Goal: Task Accomplishment & Management: Use online tool/utility

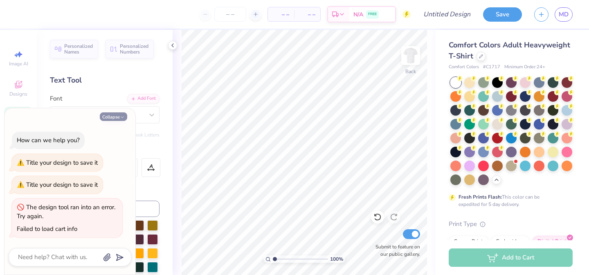
click at [121, 117] on icon "button" at bounding box center [122, 117] width 5 height 5
type textarea "x"
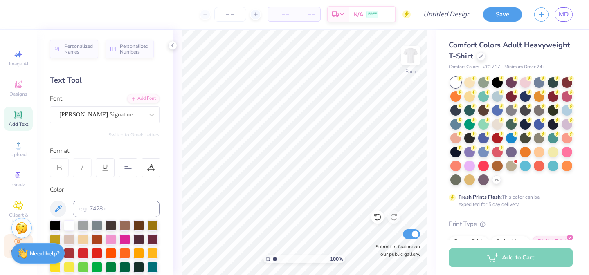
click at [7, 250] on div "Decorate" at bounding box center [18, 246] width 29 height 24
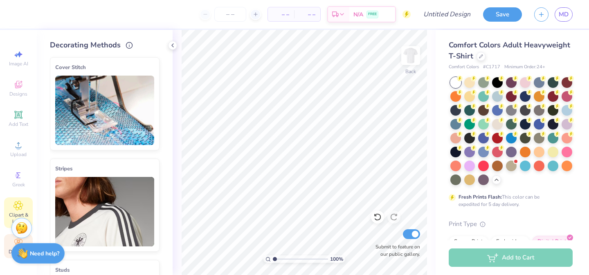
click at [19, 207] on icon at bounding box center [18, 206] width 4 height 4
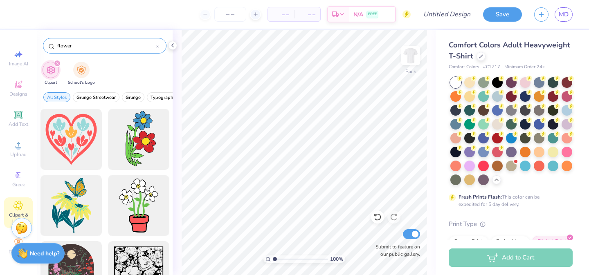
click at [92, 42] on input "flower" at bounding box center [105, 46] width 99 height 8
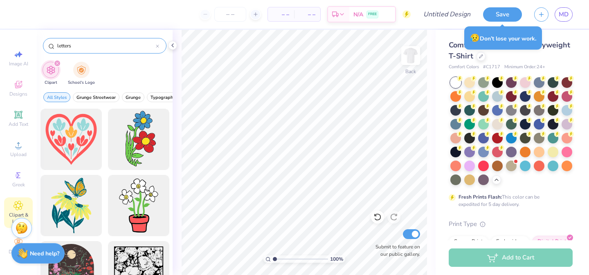
type input "letters"
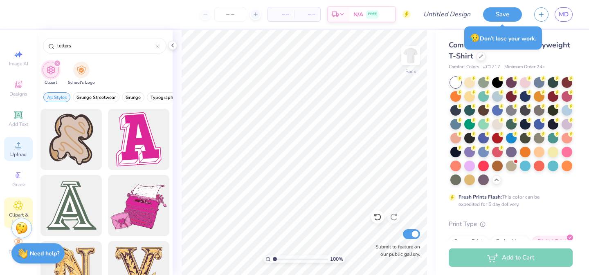
click at [25, 148] on div "Upload" at bounding box center [18, 149] width 29 height 24
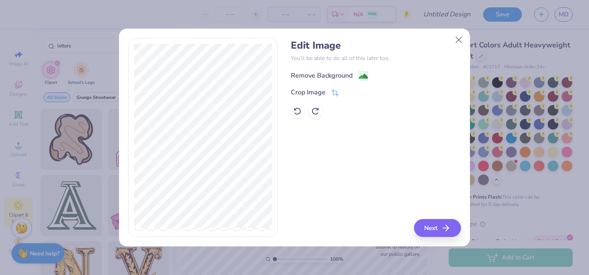
click at [312, 77] on div "Remove Background" at bounding box center [322, 76] width 62 height 10
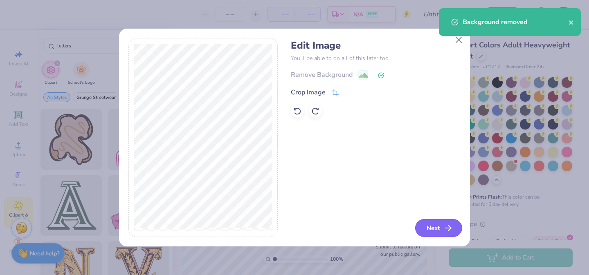
click at [424, 227] on button "Next" at bounding box center [438, 228] width 47 height 18
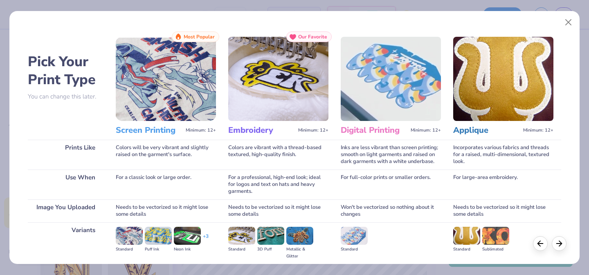
click at [159, 115] on img at bounding box center [166, 79] width 100 height 84
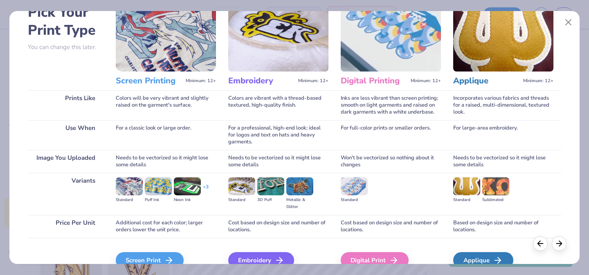
scroll to position [92, 0]
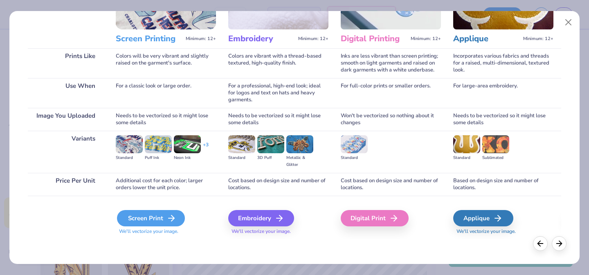
click at [143, 222] on div "Screen Print" at bounding box center [151, 218] width 68 height 16
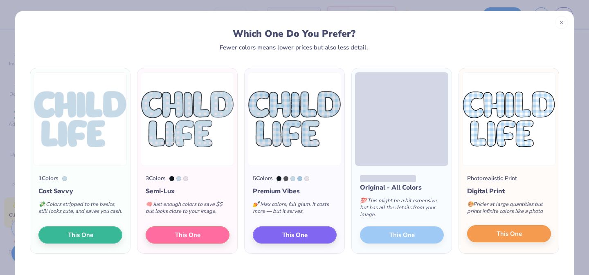
click at [492, 242] on button "This One" at bounding box center [509, 233] width 84 height 17
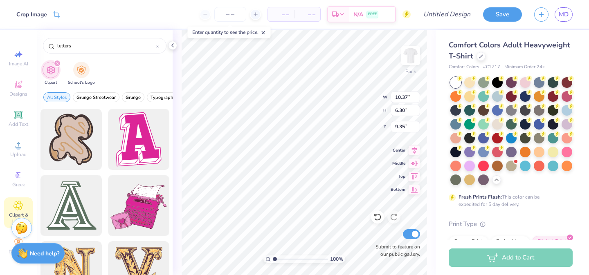
type input "3.00"
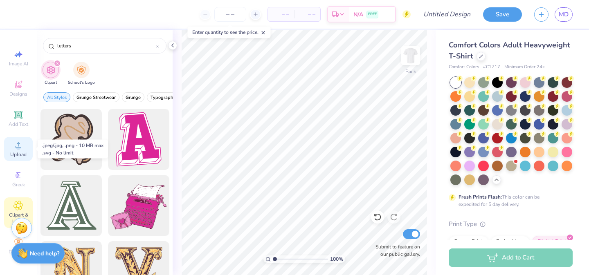
click at [22, 149] on icon at bounding box center [18, 145] width 10 height 10
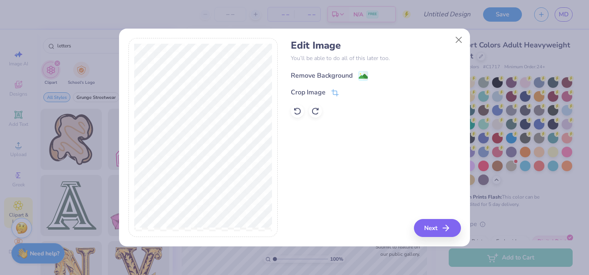
click at [332, 73] on div "Remove Background" at bounding box center [322, 76] width 62 height 10
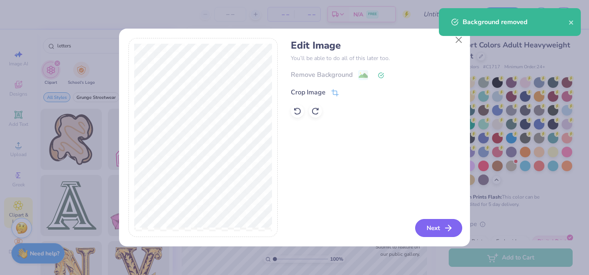
click at [443, 228] on icon "button" at bounding box center [448, 228] width 10 height 10
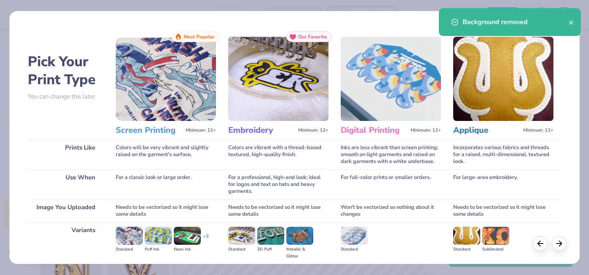
click at [195, 103] on img at bounding box center [166, 79] width 100 height 84
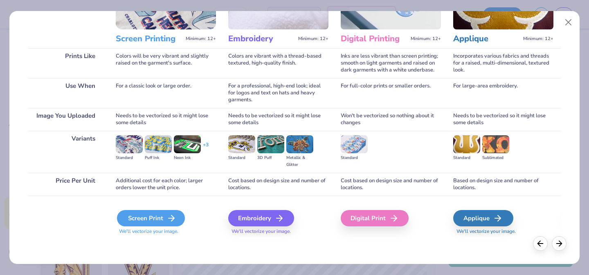
click at [170, 210] on div "Screen Print" at bounding box center [151, 218] width 68 height 16
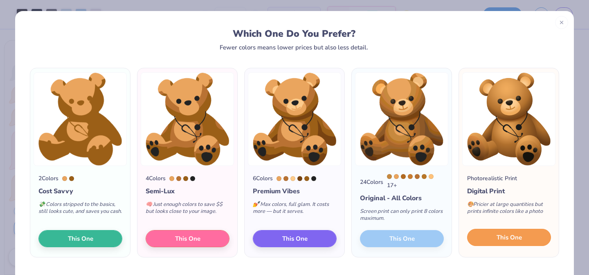
click at [494, 241] on button "This One" at bounding box center [509, 237] width 84 height 17
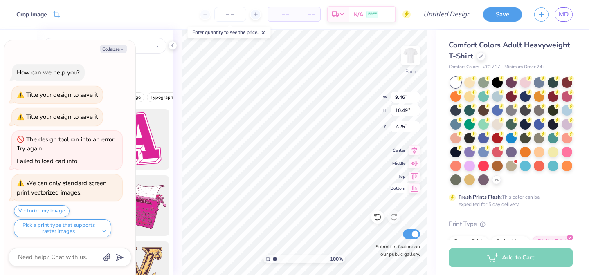
type textarea "x"
type input "3.80"
type input "4.22"
type input "13.52"
type textarea "x"
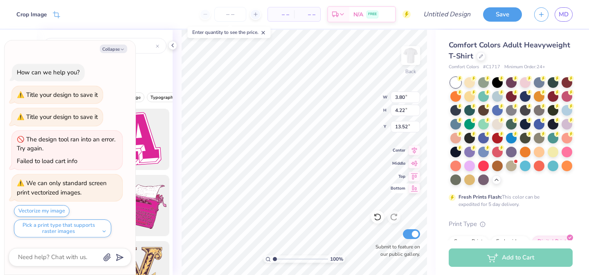
type input "6.15"
type textarea "x"
type input "2.79"
type input "3.10"
type input "7.27"
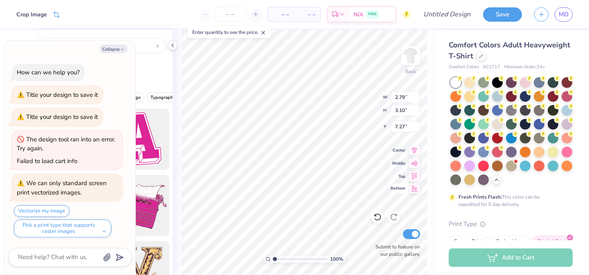
type textarea "x"
type input "6.48"
type textarea "x"
type input "3.11"
type input "6.57"
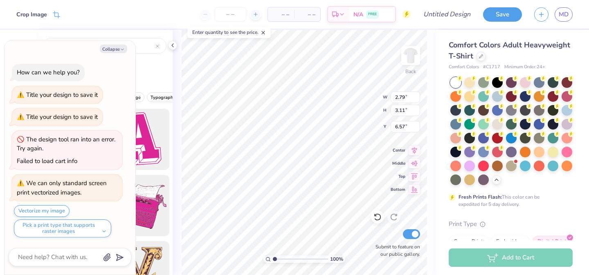
type textarea "x"
type input "6.15"
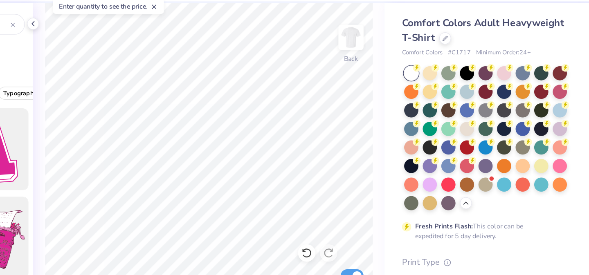
scroll to position [0, 0]
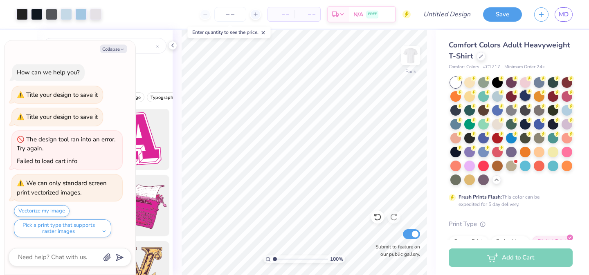
click at [530, 97] on div at bounding box center [525, 95] width 11 height 11
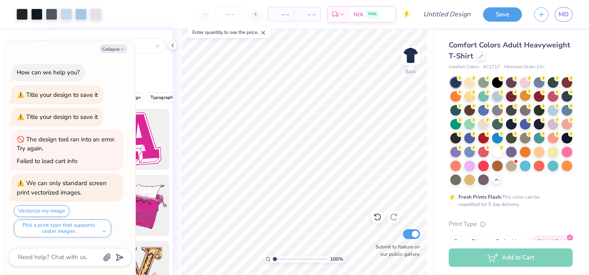
click at [524, 95] on div at bounding box center [525, 95] width 11 height 11
click at [529, 98] on div at bounding box center [525, 95] width 11 height 11
click at [469, 149] on div at bounding box center [469, 151] width 11 height 11
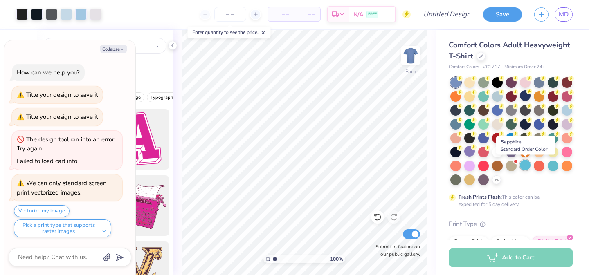
click at [528, 164] on div at bounding box center [525, 165] width 11 height 11
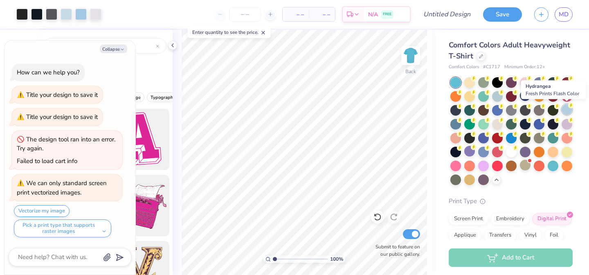
click at [568, 110] on div at bounding box center [566, 109] width 11 height 11
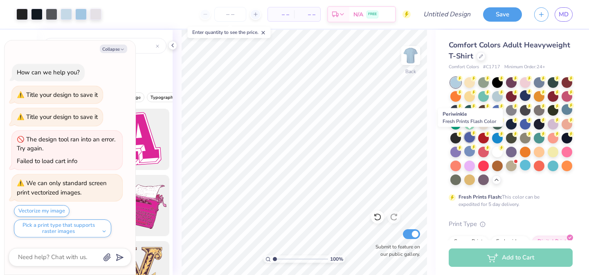
click at [466, 141] on div at bounding box center [469, 137] width 11 height 11
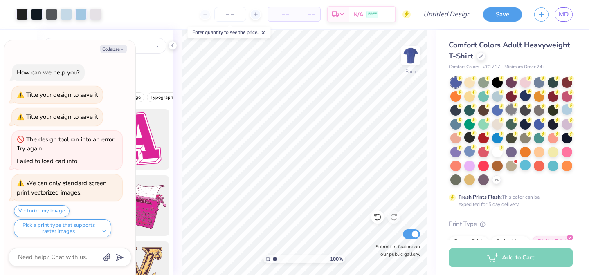
click at [512, 112] on div at bounding box center [511, 109] width 11 height 11
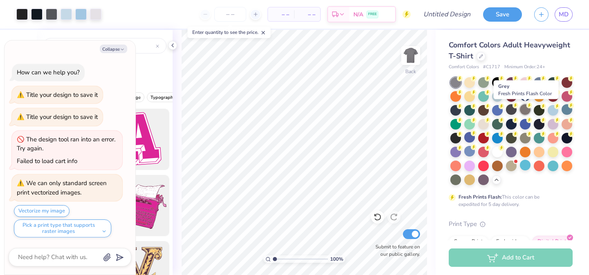
click at [523, 110] on div at bounding box center [525, 109] width 11 height 11
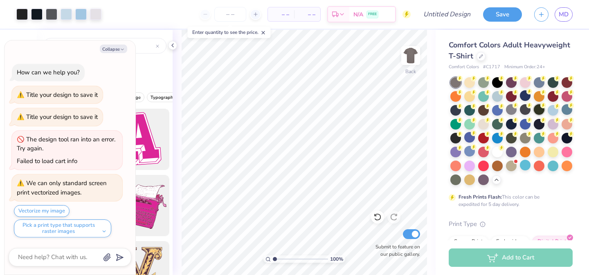
click at [539, 109] on div at bounding box center [539, 109] width 11 height 11
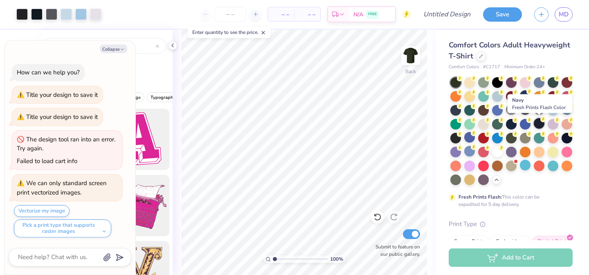
click at [538, 121] on div at bounding box center [539, 123] width 11 height 11
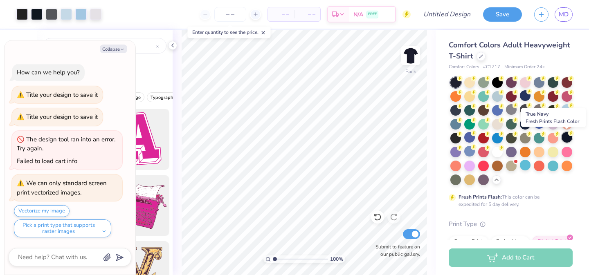
click at [567, 138] on div at bounding box center [566, 137] width 11 height 11
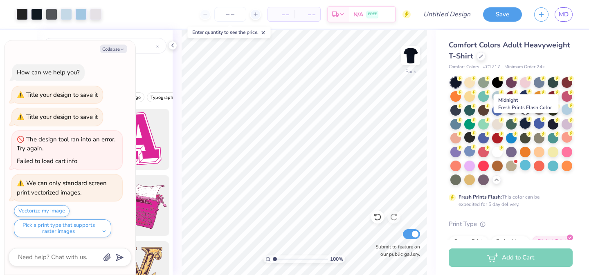
click at [523, 122] on div at bounding box center [525, 123] width 11 height 11
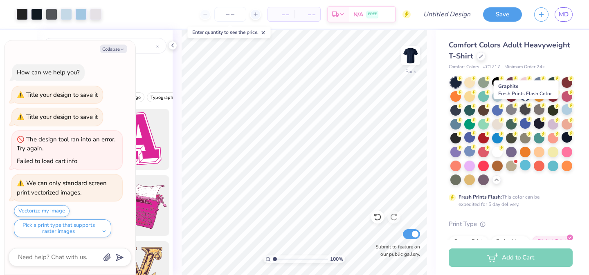
click at [525, 113] on div at bounding box center [525, 109] width 11 height 11
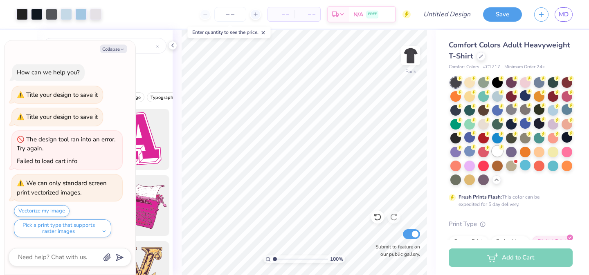
click at [496, 148] on div at bounding box center [497, 151] width 11 height 11
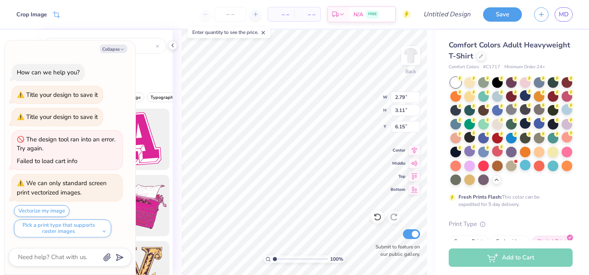
type textarea "x"
type input "6.17"
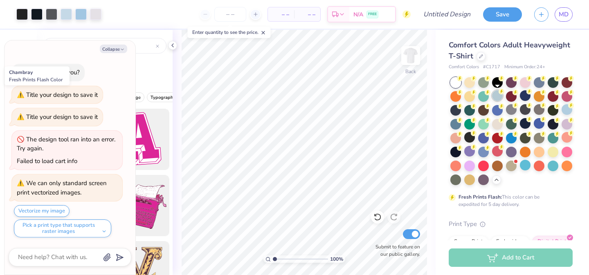
click at [495, 98] on div at bounding box center [497, 95] width 11 height 11
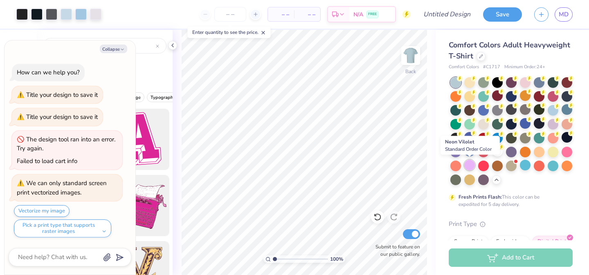
click at [468, 169] on div at bounding box center [469, 165] width 11 height 11
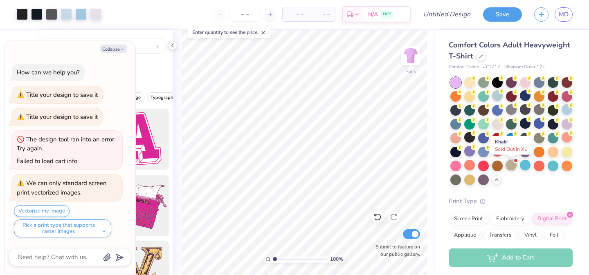
click at [512, 167] on div at bounding box center [511, 165] width 11 height 11
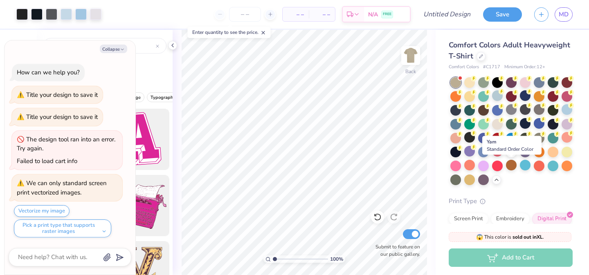
scroll to position [95, 0]
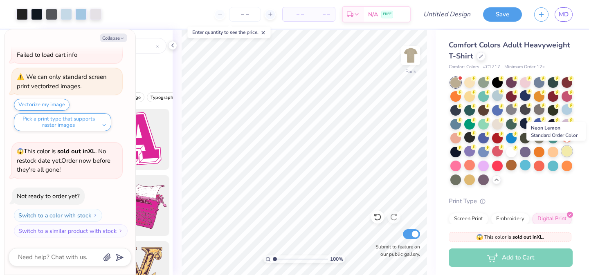
click at [566, 154] on div at bounding box center [566, 151] width 11 height 11
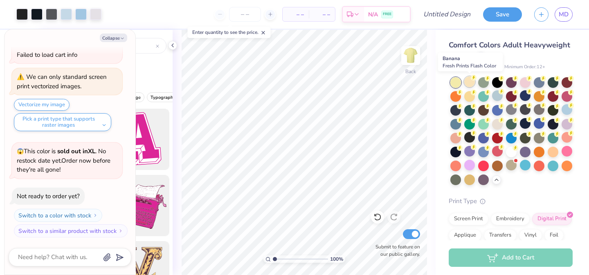
click at [472, 82] on div at bounding box center [469, 81] width 11 height 11
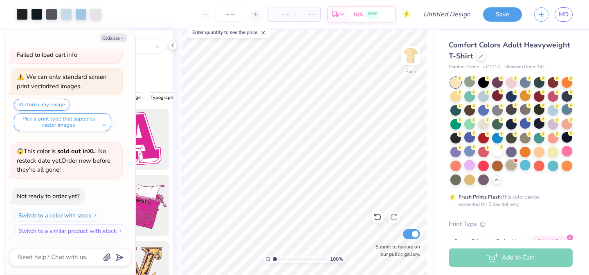
click at [512, 169] on div at bounding box center [511, 165] width 11 height 11
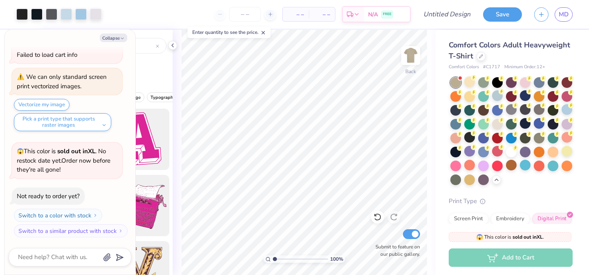
scroll to position [202, 0]
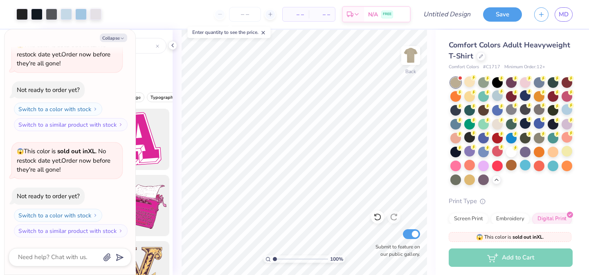
click at [525, 181] on div at bounding box center [511, 131] width 122 height 108
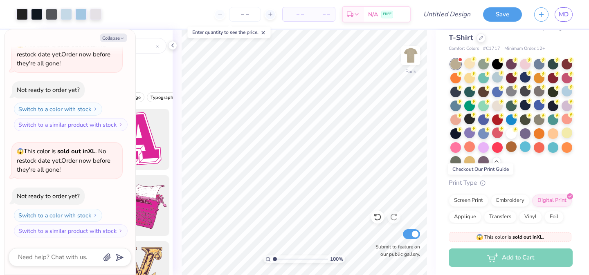
scroll to position [17, 0]
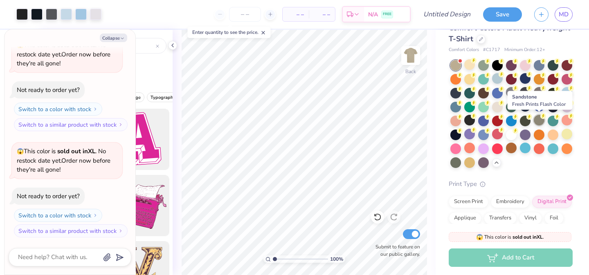
click at [534, 121] on div at bounding box center [539, 120] width 11 height 11
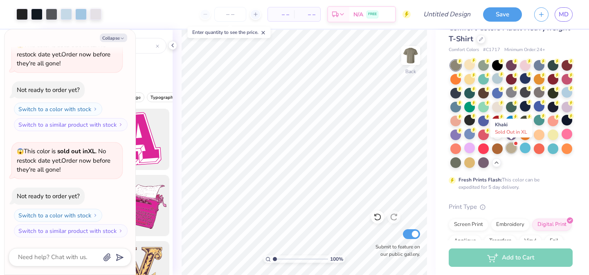
click at [511, 147] on div at bounding box center [511, 148] width 11 height 11
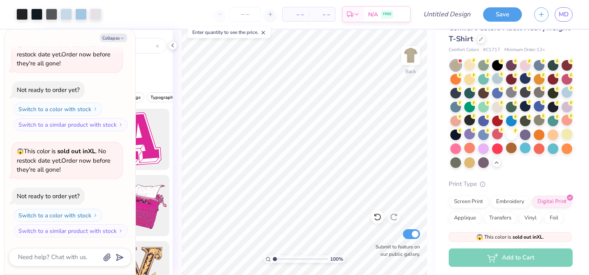
scroll to position [308, 0]
click at [505, 171] on div "Comfort Colors Adult Heavyweight T-Shirt Comfort Colors # C1717 Minimum Order: …" at bounding box center [511, 164] width 124 height 285
click at [118, 34] on button "Collapse" at bounding box center [113, 38] width 27 height 9
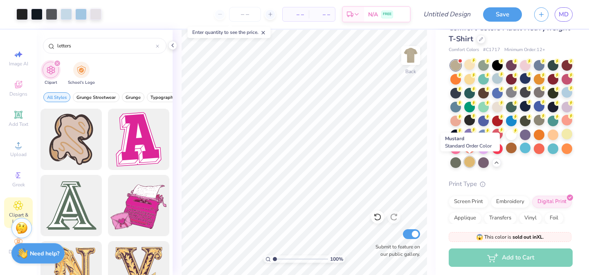
click at [466, 160] on div at bounding box center [469, 162] width 11 height 11
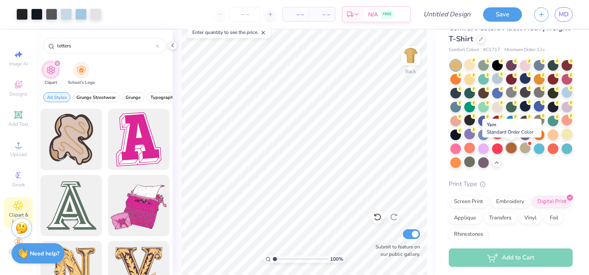
click at [508, 146] on div at bounding box center [511, 148] width 11 height 11
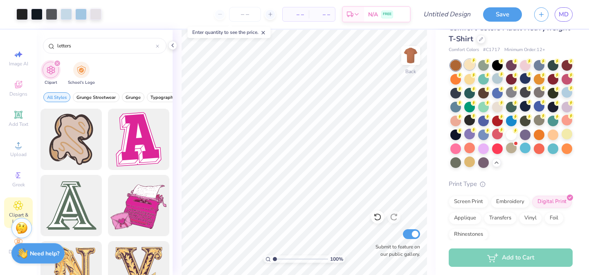
click at [469, 66] on div at bounding box center [469, 64] width 11 height 11
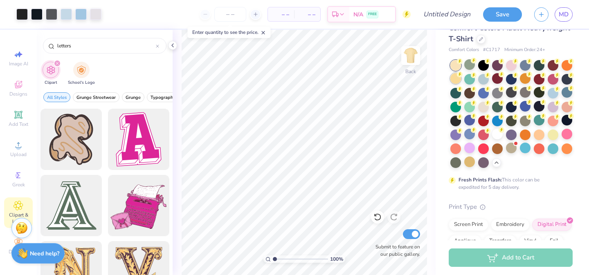
click at [458, 75] on circle at bounding box center [460, 75] width 6 height 6
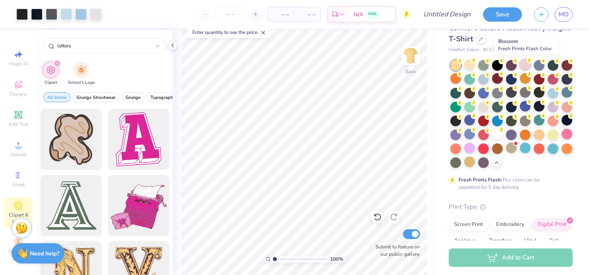
click at [523, 60] on div at bounding box center [525, 64] width 11 height 11
click at [431, 152] on div "100 % Back Submit to feature on our public gallery." at bounding box center [304, 152] width 263 height 245
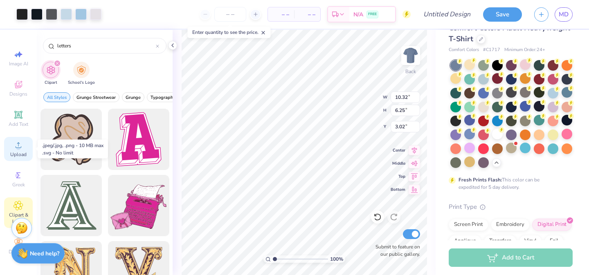
click at [18, 144] on icon at bounding box center [18, 145] width 10 height 10
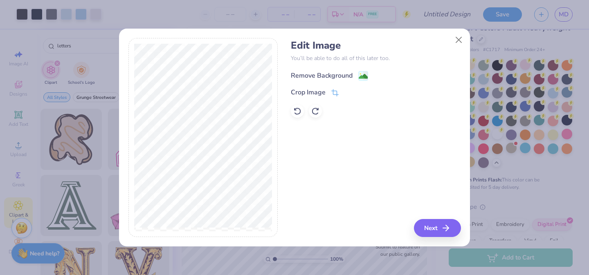
click at [322, 77] on div "Remove Background" at bounding box center [322, 76] width 62 height 10
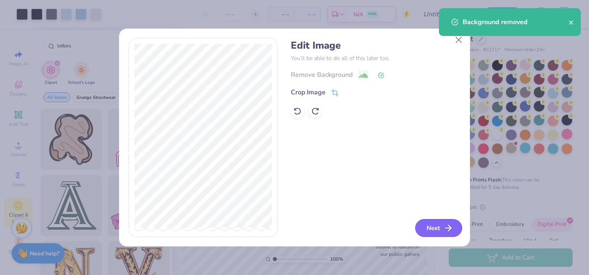
click at [435, 227] on button "Next" at bounding box center [438, 228] width 47 height 18
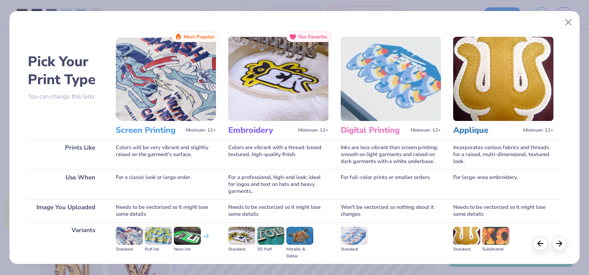
click at [153, 84] on img at bounding box center [166, 79] width 100 height 84
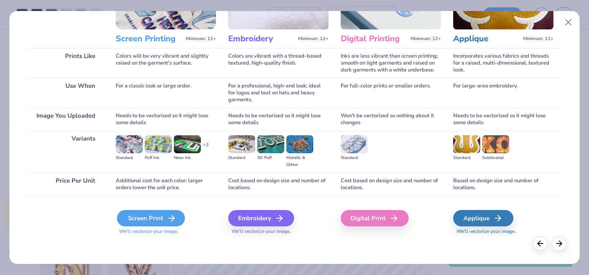
click at [129, 223] on div "Screen Print" at bounding box center [151, 218] width 68 height 16
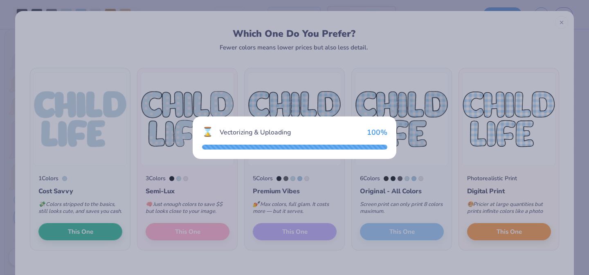
scroll to position [457, 0]
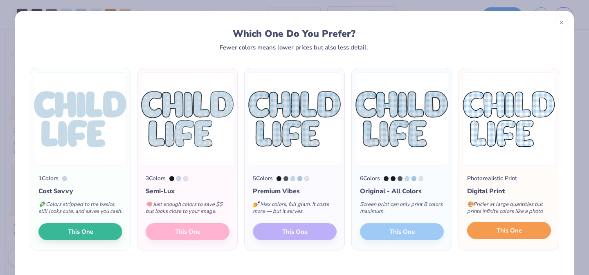
click at [501, 234] on span "This One" at bounding box center [508, 230] width 25 height 9
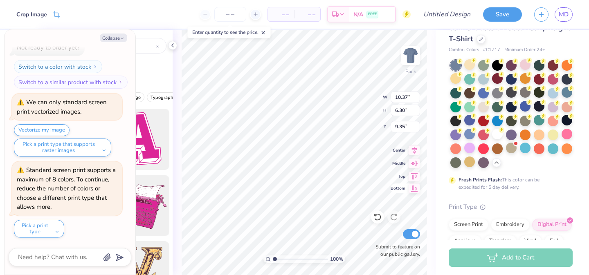
type textarea "x"
type input "10.32"
type input "6.25"
type input "3.02"
type textarea "x"
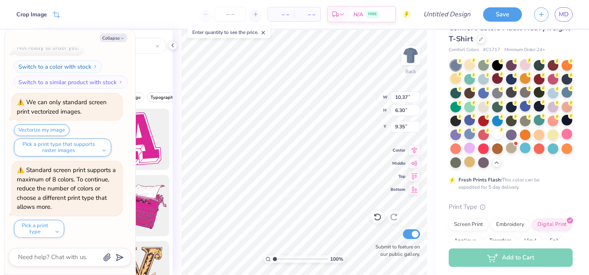
type input "3.00"
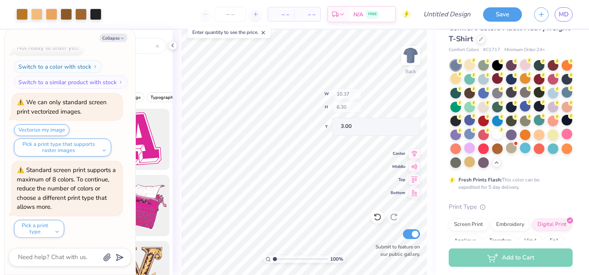
type textarea "x"
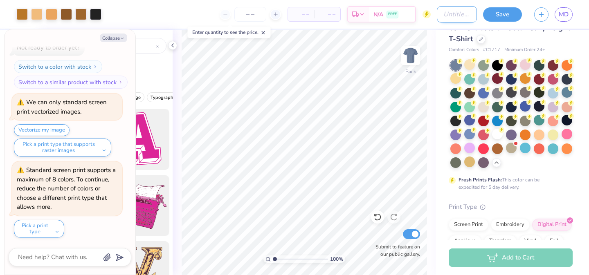
click at [453, 18] on input "Design Title" at bounding box center [457, 14] width 40 height 16
type input "C"
type textarea "x"
type input "CL"
type textarea "x"
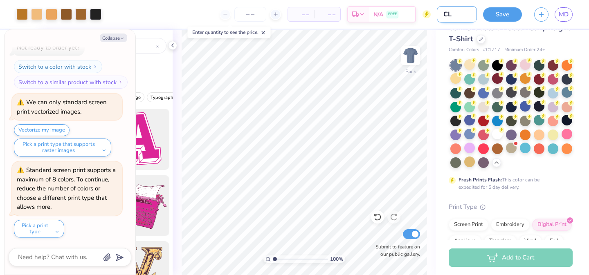
type input "CLS"
type textarea "x"
type input "CLSa"
type textarea "x"
type input "CLS"
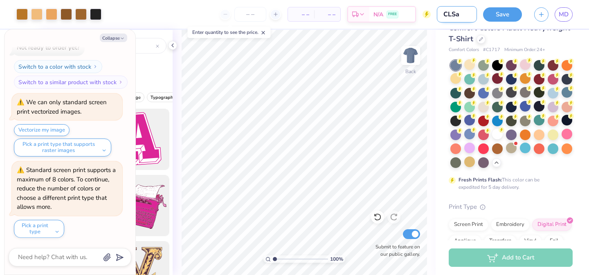
type textarea "x"
type input "CLSA"
type textarea "x"
type input "CLSA"
type textarea "x"
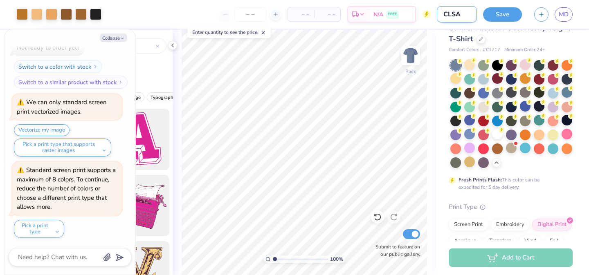
type input "CLSA m"
type textarea "x"
type input "CLSA me"
type textarea "x"
type input "CLSA mer"
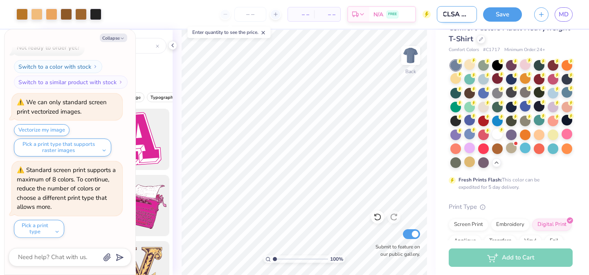
type textarea "x"
type input "CLSA merc"
type textarea "x"
type input "CLSA merch"
type textarea "x"
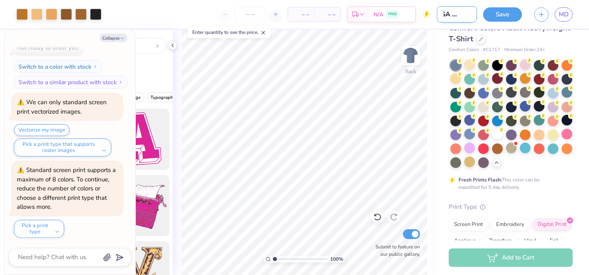
type input "CLSA merch"
type textarea "x"
type input "CLSA merch 2"
type textarea "x"
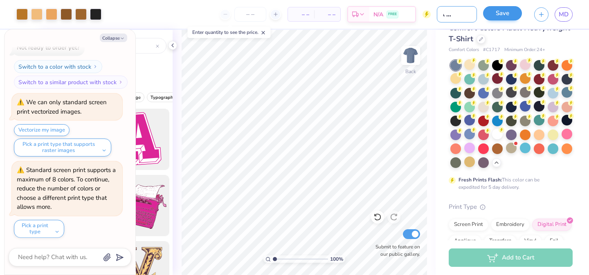
type input "CLSA merch 2"
click at [498, 13] on button "Save" at bounding box center [502, 13] width 39 height 14
click at [541, 12] on line "button" at bounding box center [541, 13] width 0 height 4
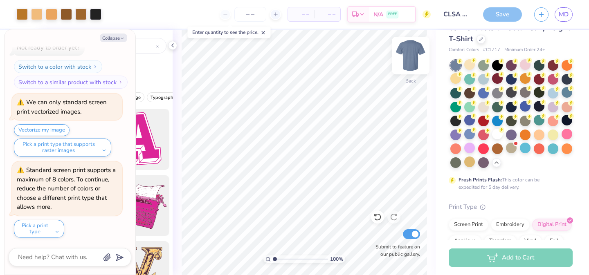
click at [417, 72] on div "Back" at bounding box center [410, 60] width 19 height 29
click at [409, 49] on img at bounding box center [410, 55] width 33 height 33
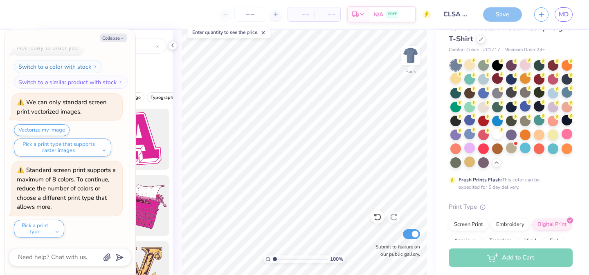
click at [500, 15] on div "Save" at bounding box center [502, 14] width 39 height 14
click at [86, 197] on div "Standard screen print supports a maximum of 8 colors. To continue, reduce the n…" at bounding box center [66, 188] width 99 height 45
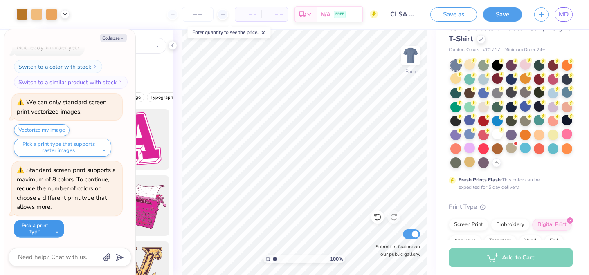
click at [38, 224] on button "Pick a print type" at bounding box center [39, 229] width 50 height 18
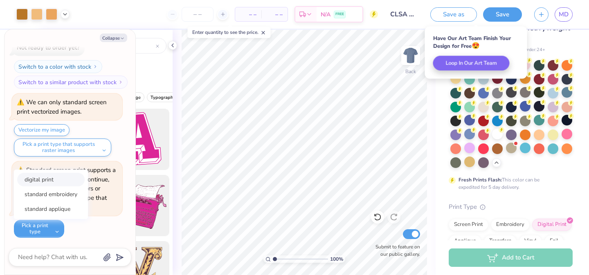
click at [57, 182] on button "digital print" at bounding box center [50, 179] width 67 height 13
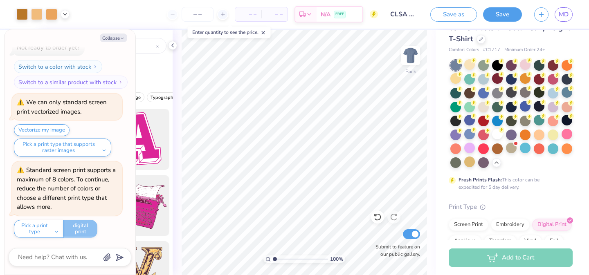
click at [103, 220] on div "Pick a print type digital print standard embroidery standard applique digital p…" at bounding box center [60, 229] width 93 height 18
click at [510, 15] on button "Save" at bounding box center [502, 13] width 39 height 14
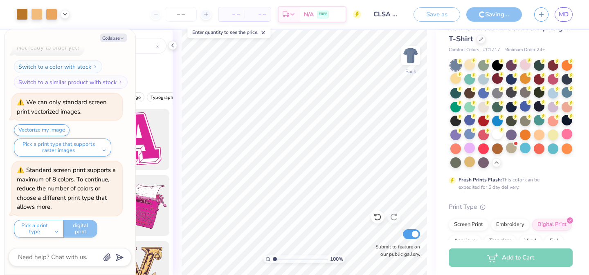
type textarea "x"
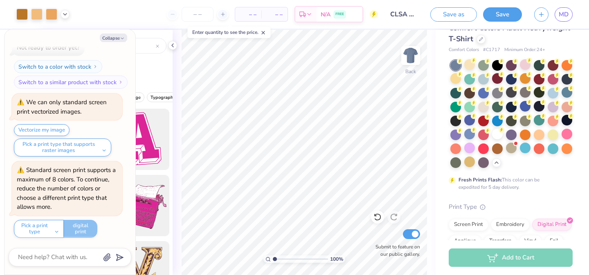
click at [546, 14] on button "button" at bounding box center [541, 14] width 14 height 14
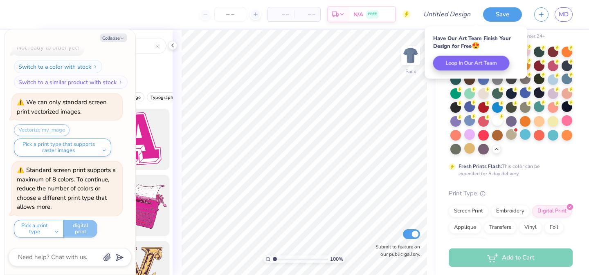
scroll to position [17, 0]
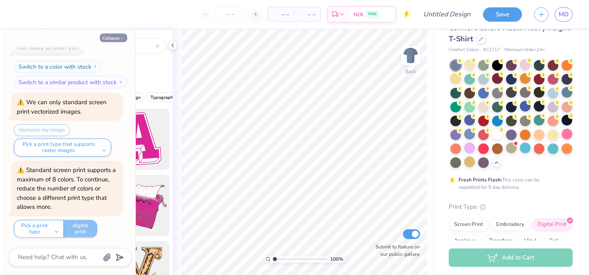
click at [114, 39] on button "Collapse" at bounding box center [113, 38] width 27 height 9
type textarea "x"
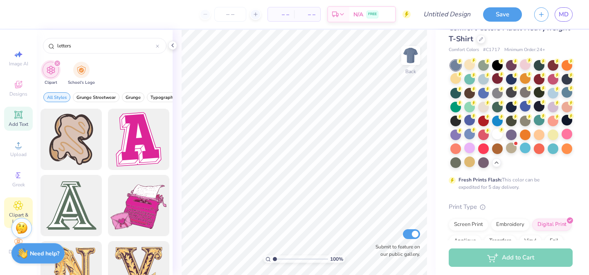
click at [19, 119] on icon at bounding box center [18, 115] width 10 height 10
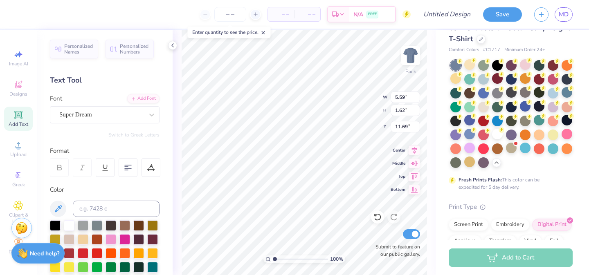
scroll to position [0, 1]
type textarea "Child Life"
click at [148, 108] on div at bounding box center [151, 115] width 15 height 15
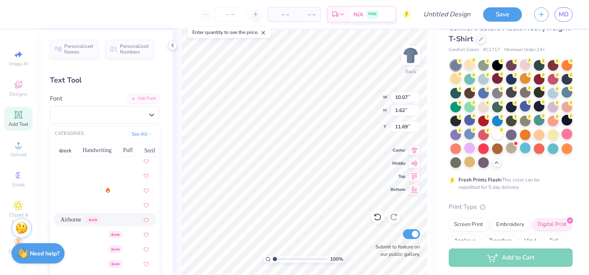
scroll to position [0, 0]
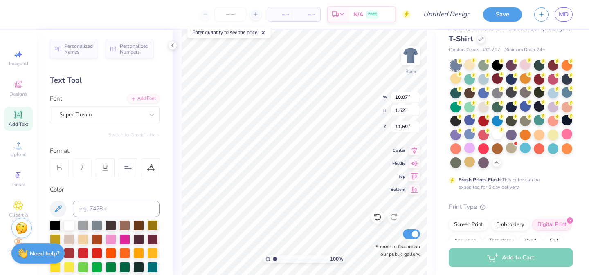
type textarea "Cld Life"
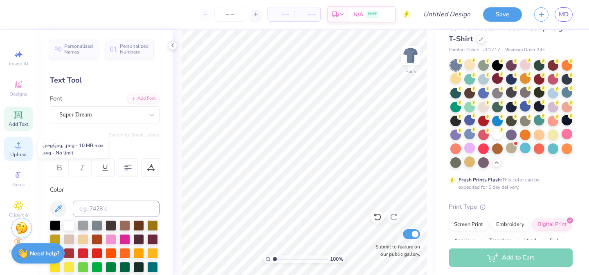
click at [28, 154] on div "Upload" at bounding box center [18, 149] width 29 height 24
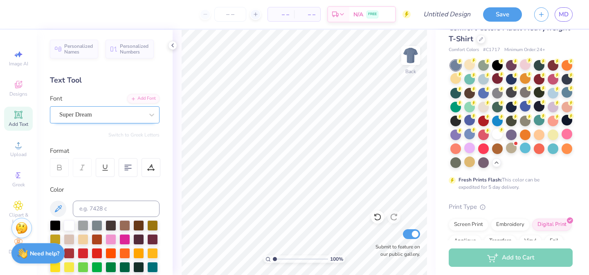
click at [97, 117] on div "Super Dream" at bounding box center [101, 114] width 86 height 13
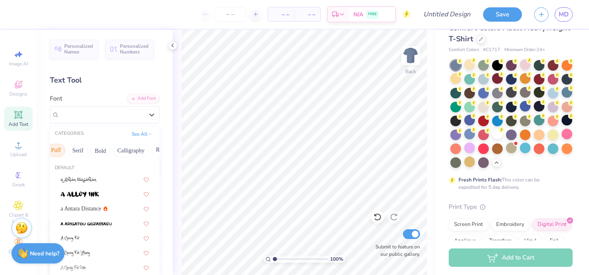
scroll to position [0, 81]
click at [127, 151] on button "Calligraphy" at bounding box center [122, 150] width 36 height 13
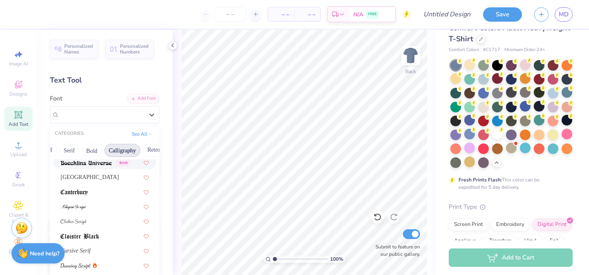
scroll to position [106, 0]
click at [119, 221] on div at bounding box center [105, 221] width 88 height 9
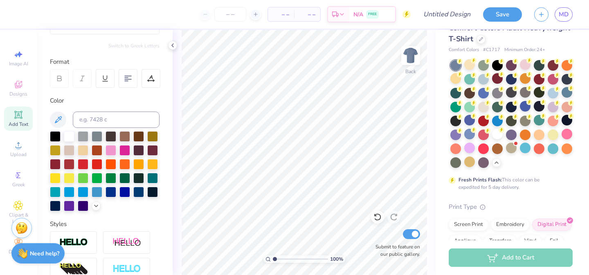
scroll to position [100, 0]
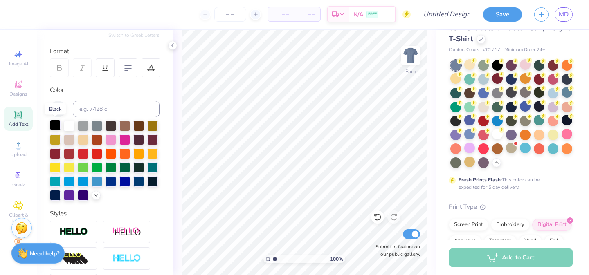
click at [56, 122] on div at bounding box center [55, 125] width 11 height 11
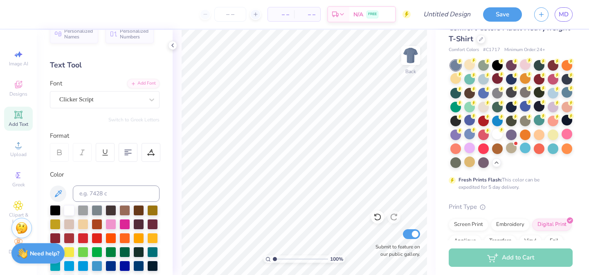
scroll to position [0, 0]
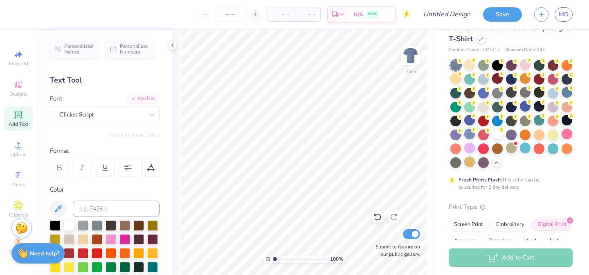
click at [148, 139] on div "Personalized Names Personalized Numbers Text Tool Add Font Font Clicker Script …" at bounding box center [105, 152] width 136 height 245
click at [105, 143] on div "Personalized Names Personalized Numbers Text Tool Add Font Font Clicker Script …" at bounding box center [105, 152] width 136 height 245
click at [25, 111] on div "Add Text" at bounding box center [18, 119] width 29 height 24
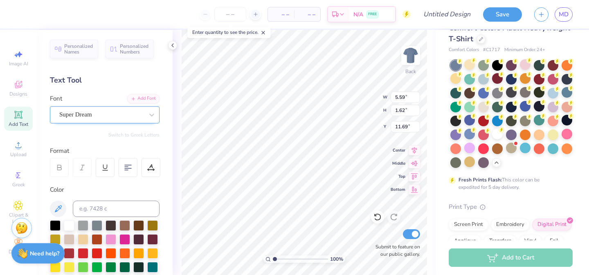
click at [121, 115] on div "Super Dream" at bounding box center [101, 114] width 86 height 13
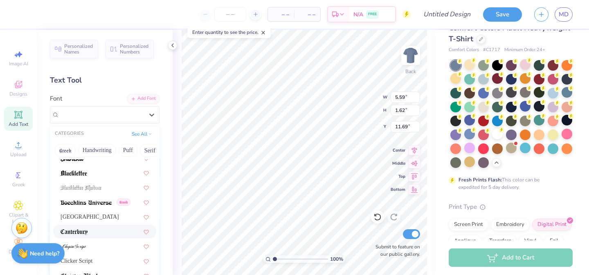
scroll to position [104, 0]
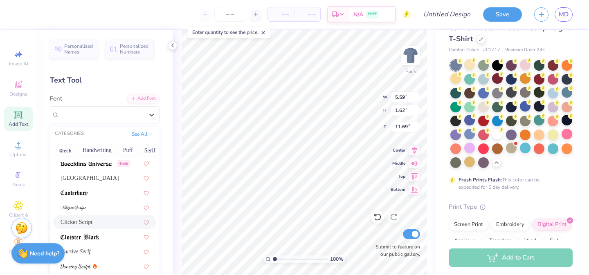
click at [107, 223] on div "Clicker Script" at bounding box center [105, 222] width 88 height 9
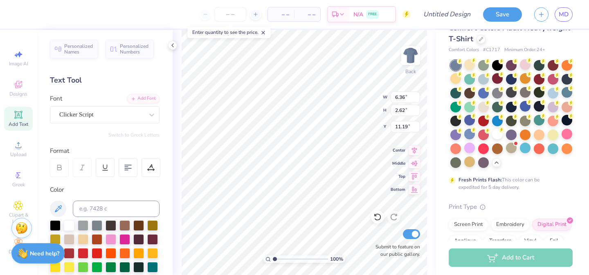
type input "6.36"
type input "2.62"
type input "11.19"
type textarea "T"
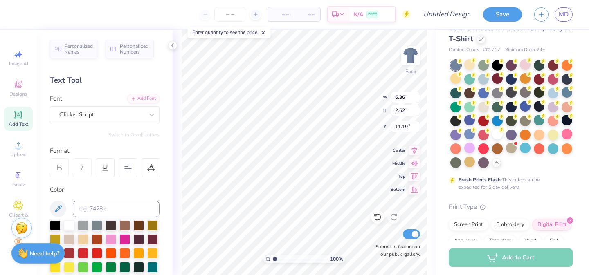
type textarea "child life"
type input "3.95"
type input "8.72"
type input "3.15"
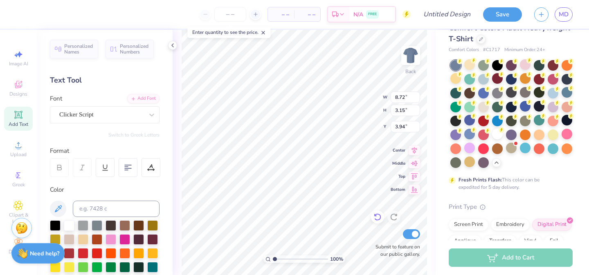
type input "8.29"
type input "2.99"
type input "3.93"
click at [55, 225] on div at bounding box center [55, 225] width 11 height 11
click at [555, 106] on div at bounding box center [553, 106] width 11 height 11
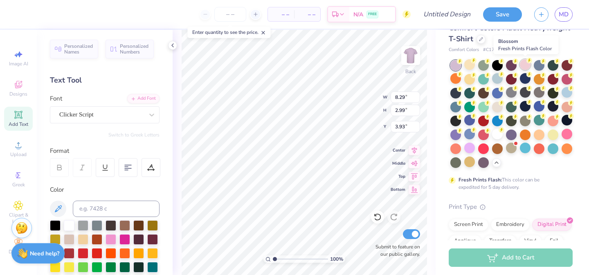
click at [522, 64] on div at bounding box center [525, 64] width 11 height 11
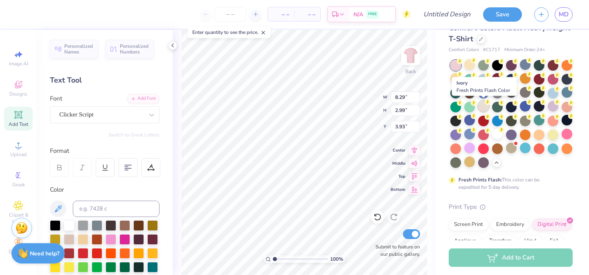
click at [483, 106] on div at bounding box center [483, 106] width 11 height 11
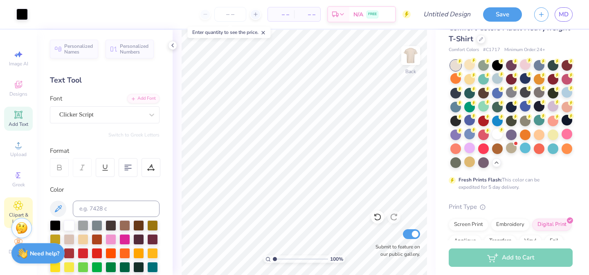
click at [18, 206] on icon at bounding box center [18, 206] width 4 height 4
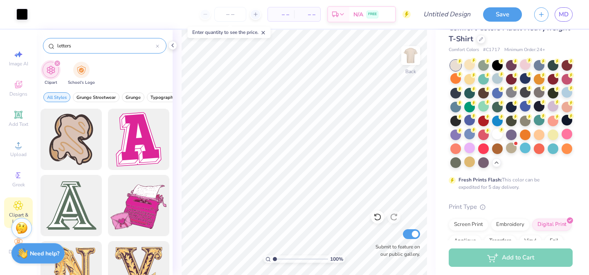
click at [104, 47] on input "letters" at bounding box center [105, 46] width 99 height 8
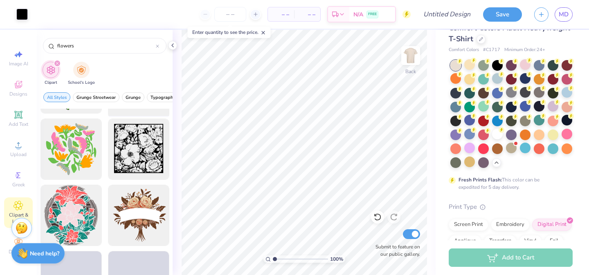
scroll to position [0, 0]
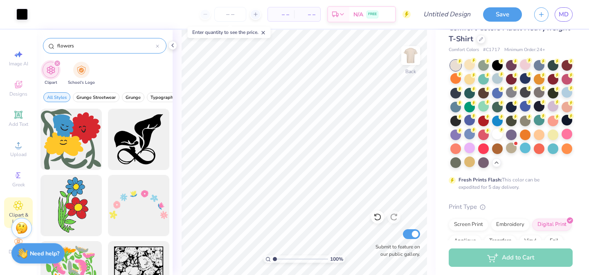
click at [84, 44] on input "flowers" at bounding box center [105, 46] width 99 height 8
type input "flower"
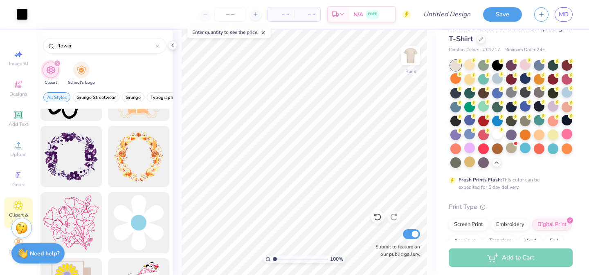
scroll to position [432, 0]
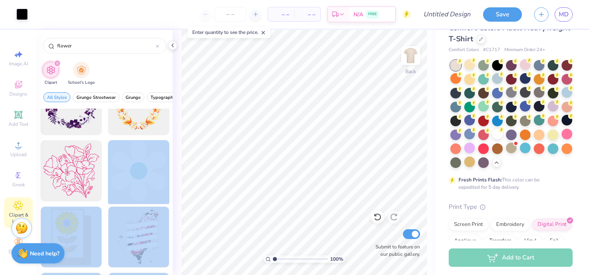
click at [296, 136] on div "Art colors – – Per Item – – Total Est. Delivery N/A FREE Design Title Save MD I…" at bounding box center [294, 137] width 589 height 275
click at [114, 209] on div at bounding box center [138, 237] width 67 height 67
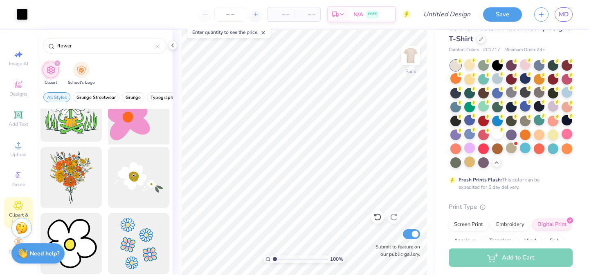
scroll to position [963, 0]
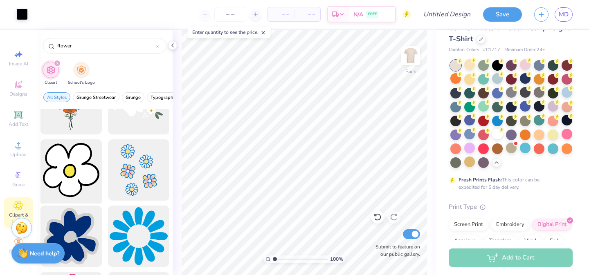
click at [72, 171] on div at bounding box center [70, 170] width 67 height 67
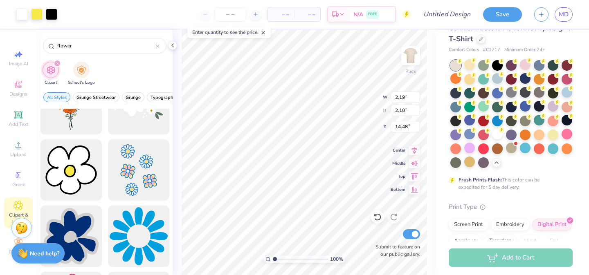
type input "2.19"
type input "2.10"
type input "3.00"
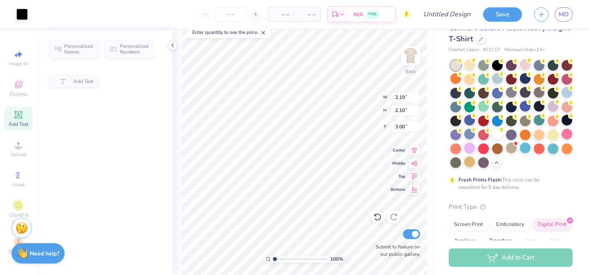
type input "8.29"
type input "2.99"
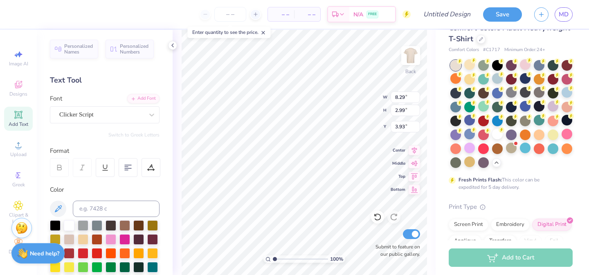
type input "4.05"
type input "1.95"
type input "8.29"
type input "2.99"
type input "5.55"
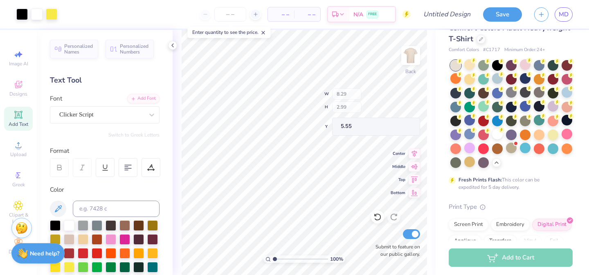
type input "2.19"
type input "2.10"
type input "3.00"
type input "8.29"
type input "2.99"
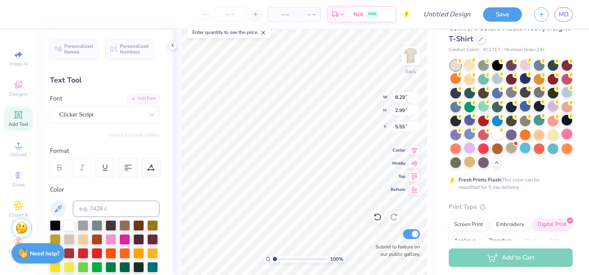
type input "5.10"
type input "2.19"
type input "2.10"
type input "7.42"
type input "4.05"
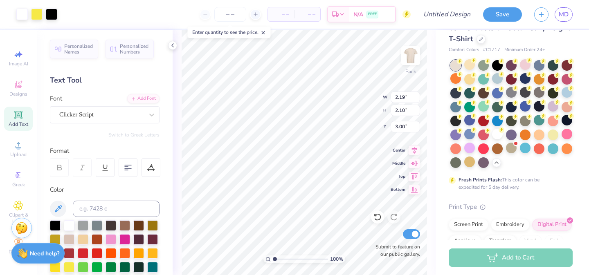
type input "2.73"
type textarea "child life"
type input "8.54"
type input "12.11"
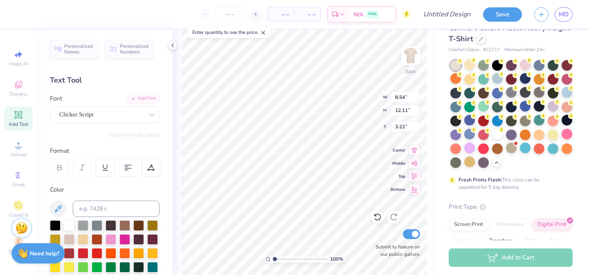
type textarea "c"
type input "2.19"
type input "2.10"
type input "8.09"
type input "2.73"
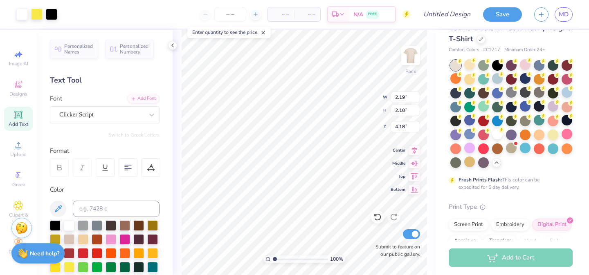
type input "3.78"
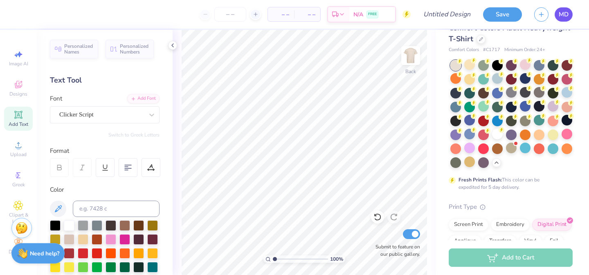
click at [564, 16] on span "MD" at bounding box center [564, 14] width 10 height 9
click at [20, 153] on span "Upload" at bounding box center [18, 154] width 16 height 7
click at [16, 153] on span "Upload" at bounding box center [18, 154] width 16 height 7
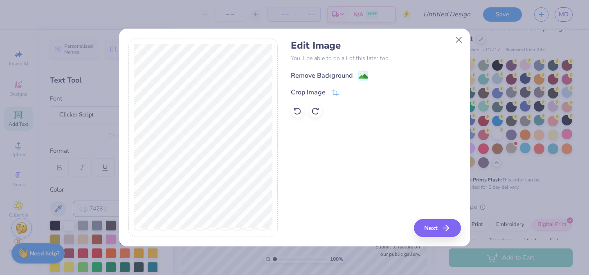
click at [335, 75] on div "Remove Background" at bounding box center [322, 76] width 62 height 10
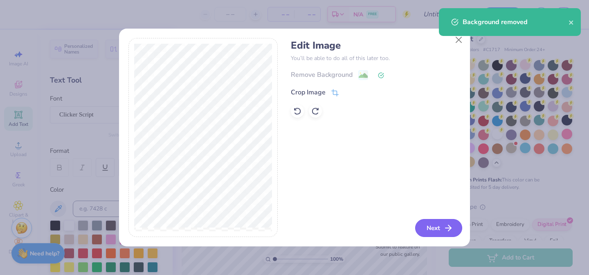
click at [440, 233] on button "Next" at bounding box center [438, 228] width 47 height 18
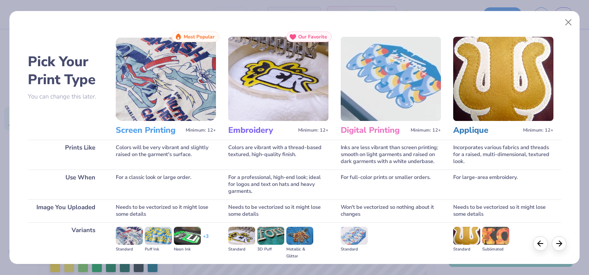
scroll to position [92, 0]
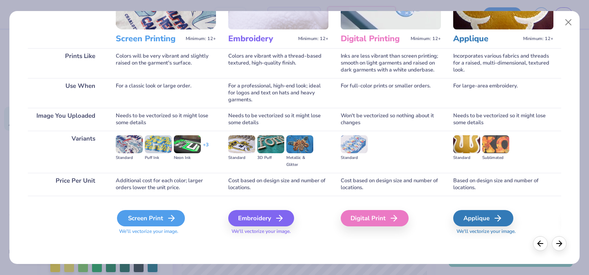
click at [166, 218] on icon at bounding box center [171, 218] width 10 height 10
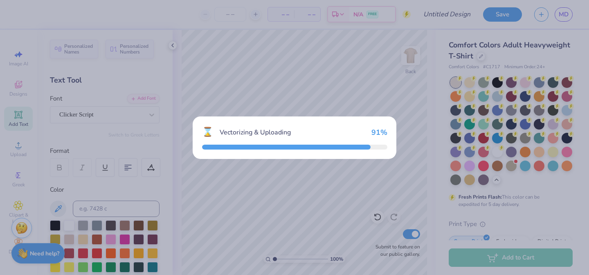
scroll to position [17, 0]
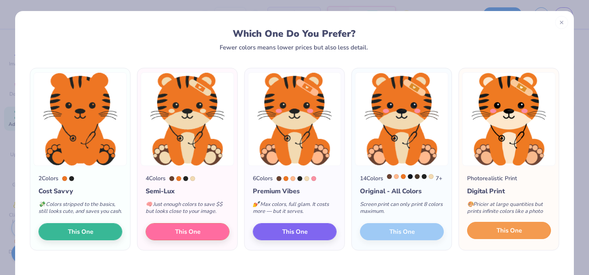
click at [492, 239] on button "This One" at bounding box center [509, 230] width 84 height 17
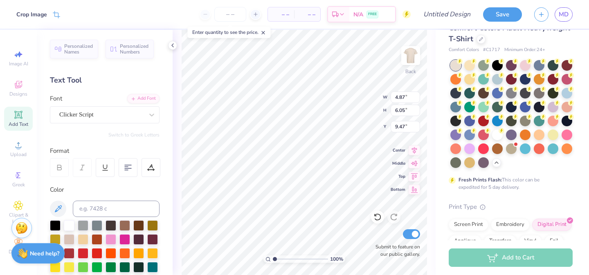
type input "3.00"
type input "3.60"
type input "4.47"
type input "3.77"
type input "4.68"
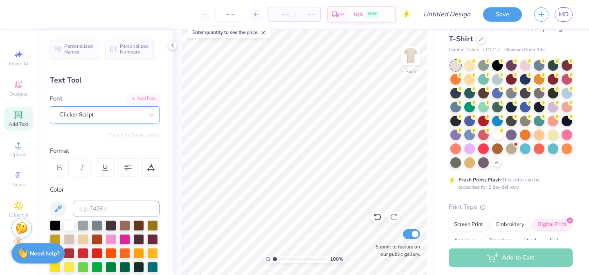
click at [94, 118] on div "Clicker Script" at bounding box center [101, 114] width 86 height 13
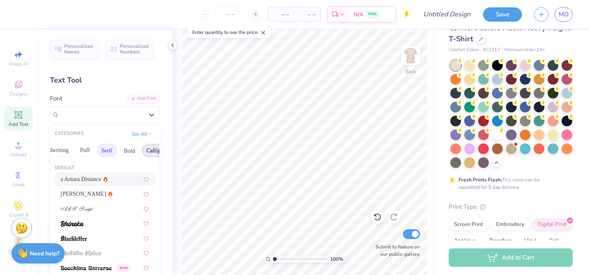
scroll to position [0, 44]
click at [146, 153] on button "Calligraphy" at bounding box center [159, 150] width 36 height 13
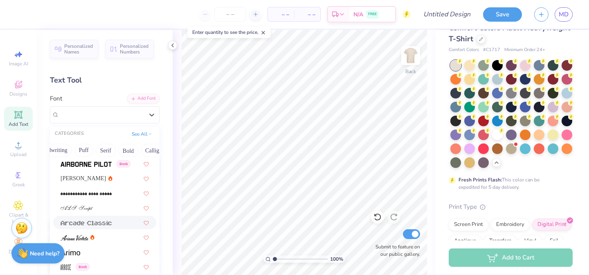
scroll to position [0, 0]
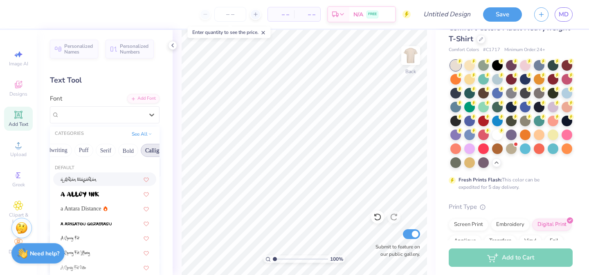
click at [156, 150] on button "Calligraphy" at bounding box center [159, 150] width 36 height 13
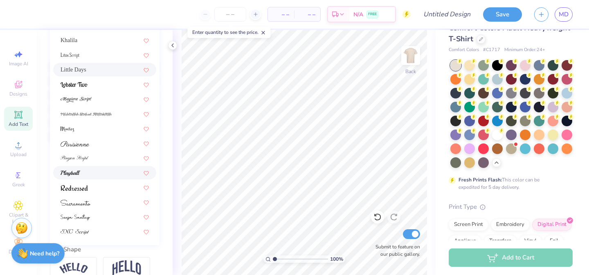
scroll to position [160, 0]
click at [102, 202] on div at bounding box center [105, 201] width 88 height 9
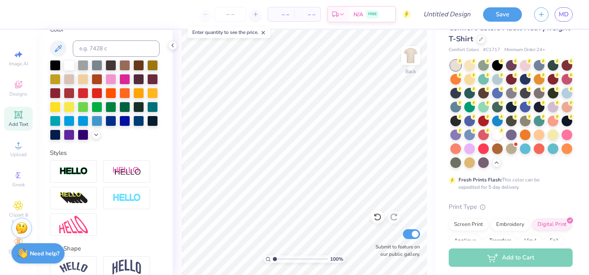
click at [24, 109] on div "Add Text" at bounding box center [18, 119] width 29 height 24
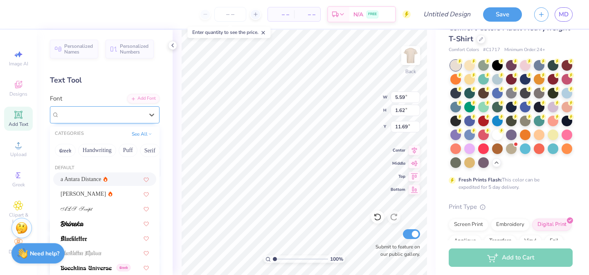
click at [106, 118] on div "Super Dream" at bounding box center [101, 114] width 86 height 13
click at [148, 151] on button "Calligraphy" at bounding box center [151, 150] width 36 height 13
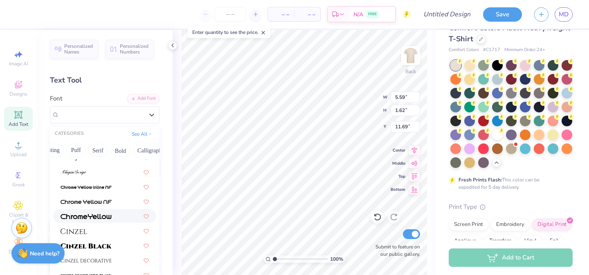
scroll to position [923, 0]
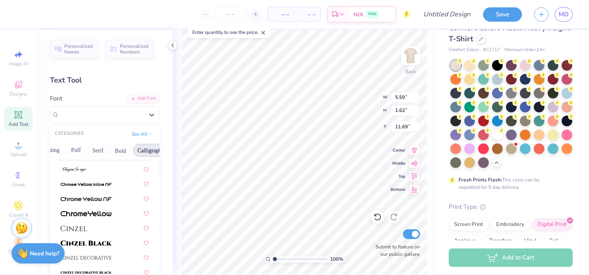
click at [156, 149] on button "Calligraphy" at bounding box center [151, 150] width 36 height 13
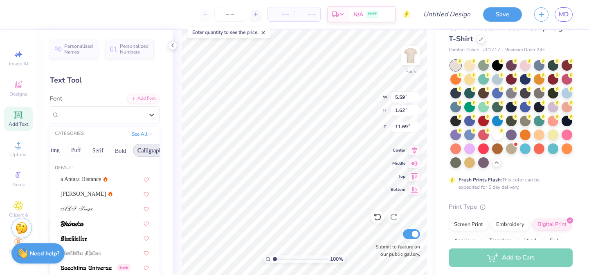
click at [156, 149] on button "Calligraphy" at bounding box center [151, 150] width 36 height 13
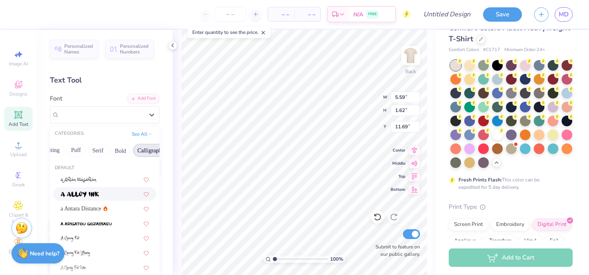
click at [145, 153] on button "Calligraphy" at bounding box center [151, 150] width 36 height 13
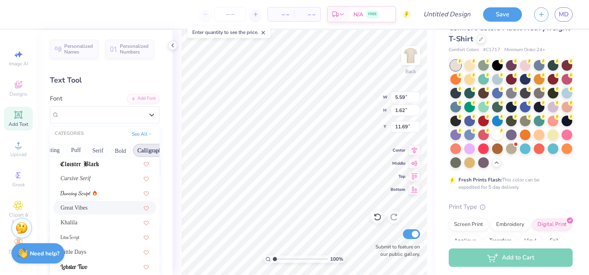
scroll to position [176, 0]
click at [89, 198] on span at bounding box center [76, 195] width 30 height 9
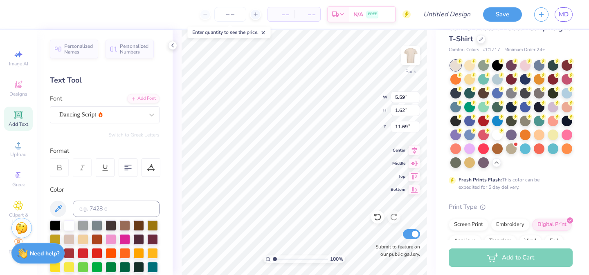
type input "5.01"
type input "1.93"
type input "11.54"
click at [108, 118] on div "Dancing Script" at bounding box center [101, 114] width 86 height 13
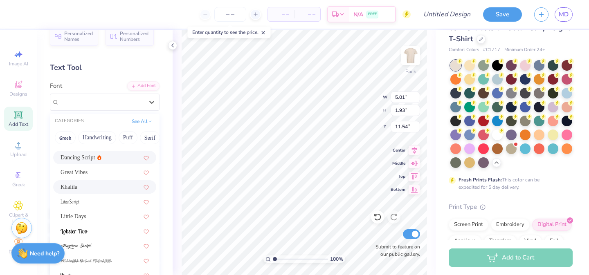
scroll to position [16, 0]
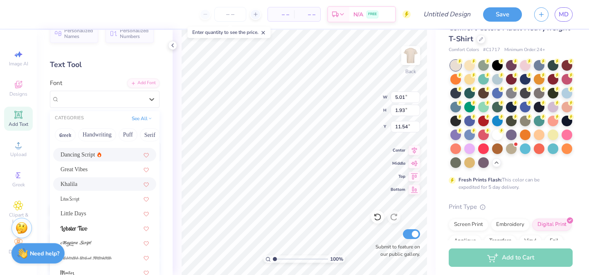
click at [114, 185] on div "Khalila" at bounding box center [105, 184] width 88 height 9
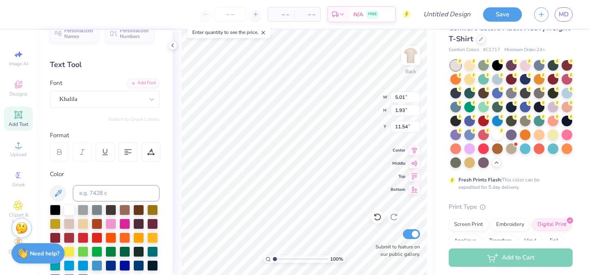
type input "5.07"
type input "1.61"
type input "11.69"
click at [99, 104] on div at bounding box center [101, 99] width 84 height 11
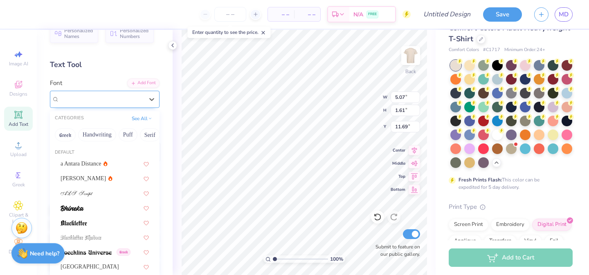
click at [128, 99] on div "Khalila" at bounding box center [101, 99] width 86 height 13
click at [117, 182] on div "[PERSON_NAME]" at bounding box center [105, 178] width 88 height 9
click at [114, 103] on div "[PERSON_NAME]" at bounding box center [101, 99] width 86 height 13
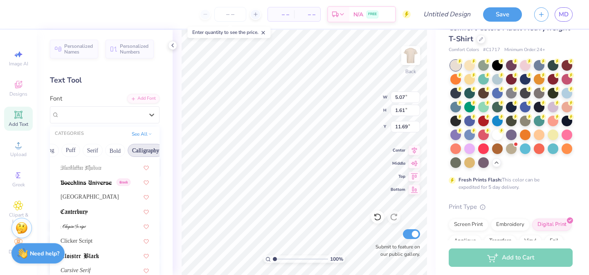
scroll to position [111, 0]
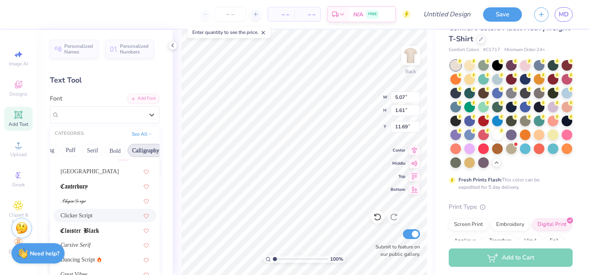
click at [103, 211] on div "Clicker Script" at bounding box center [104, 215] width 103 height 13
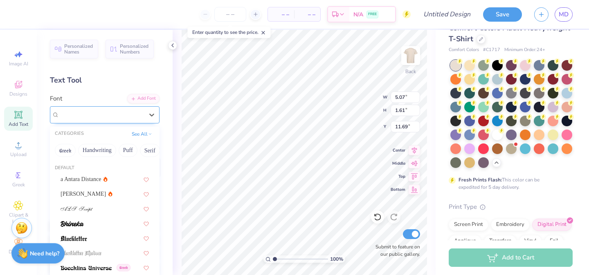
click at [112, 114] on div "Clicker Script" at bounding box center [101, 114] width 86 height 13
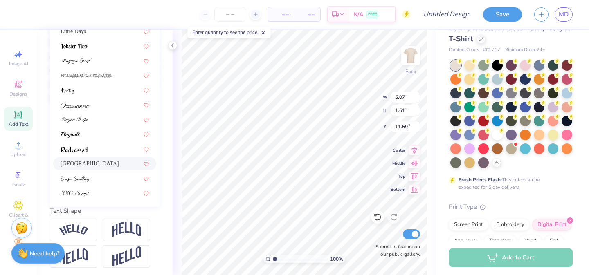
scroll to position [200, 0]
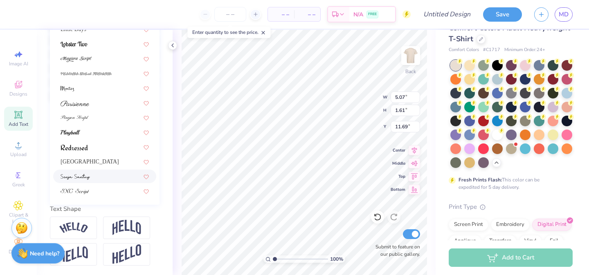
click at [104, 179] on div at bounding box center [105, 176] width 88 height 9
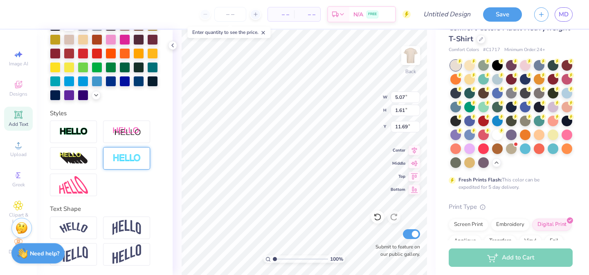
type textarea "Child Life"
type textarea "Child"
type input "3.54"
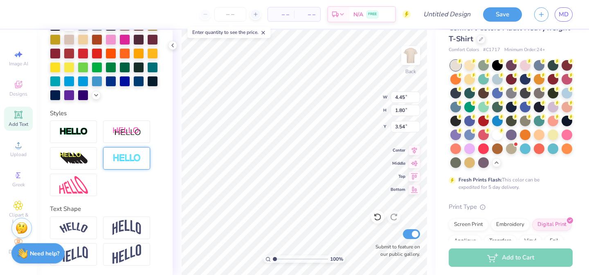
type input "5.35"
type input "2.16"
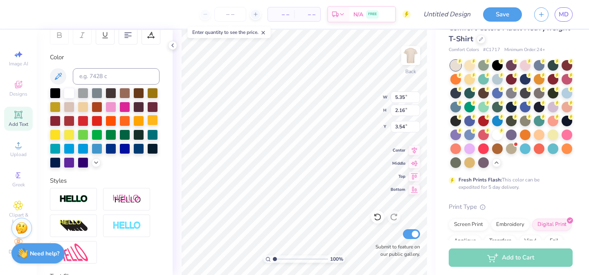
scroll to position [129, 0]
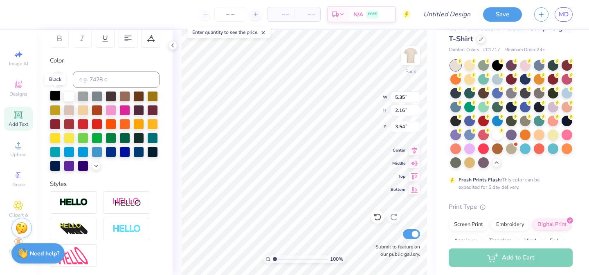
click at [56, 96] on div at bounding box center [55, 95] width 11 height 11
click at [19, 119] on icon at bounding box center [18, 115] width 10 height 10
type input "5.59"
type input "1.62"
type input "11.69"
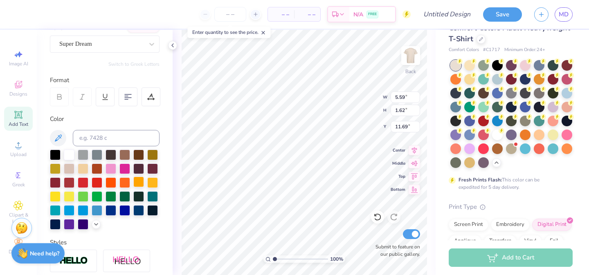
scroll to position [0, 0]
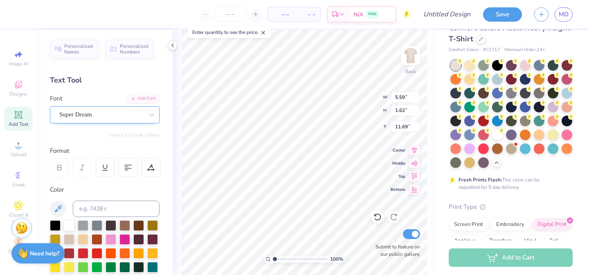
type textarea "Life"
click at [120, 112] on div "Super Dream" at bounding box center [101, 114] width 86 height 13
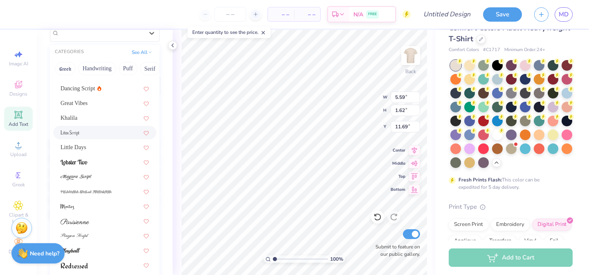
scroll to position [200, 0]
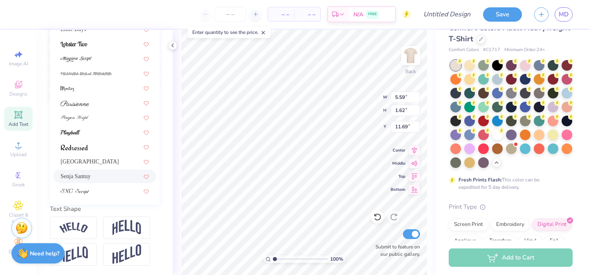
click at [104, 172] on div "Senja Santuy" at bounding box center [105, 176] width 88 height 9
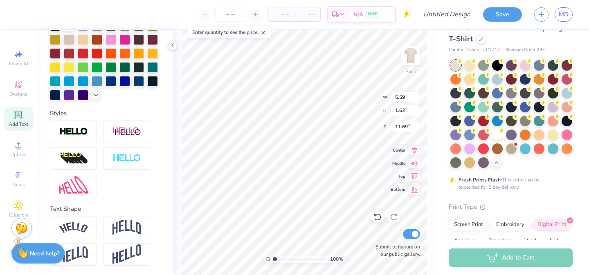
type input "5.35"
type input "2.16"
type input "3.54"
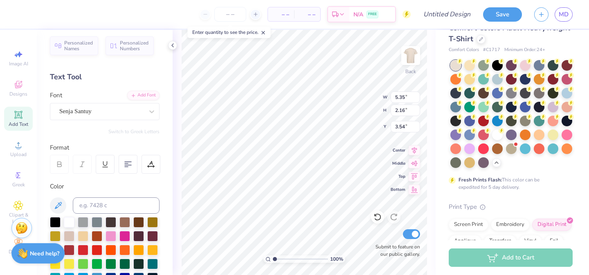
scroll to position [0, 0]
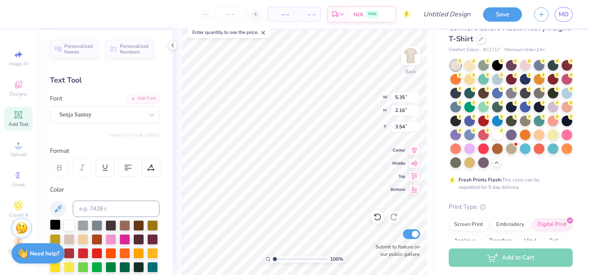
click at [55, 224] on div at bounding box center [55, 225] width 11 height 11
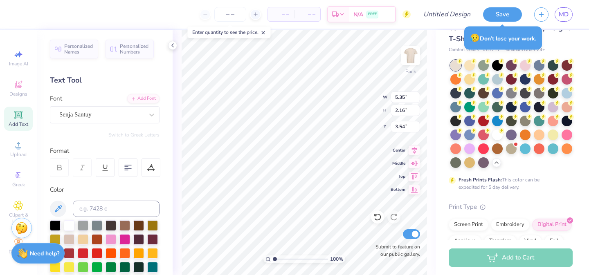
type input "3.16"
type input "2.25"
click at [57, 224] on div at bounding box center [55, 225] width 11 height 11
type input "5.70"
type input "3.75"
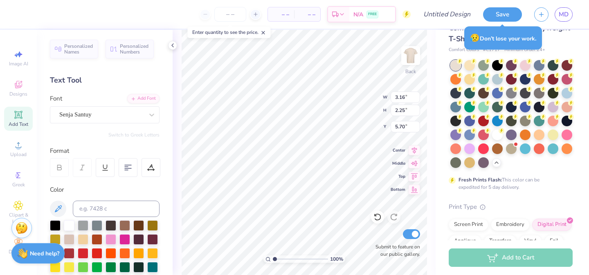
type input "2.68"
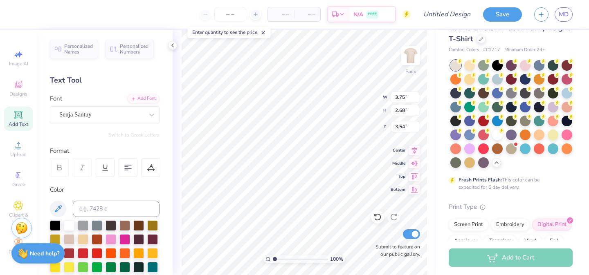
type input "5.34"
type input "9.82"
type input "3.77"
type input "4.68"
type input "7.20"
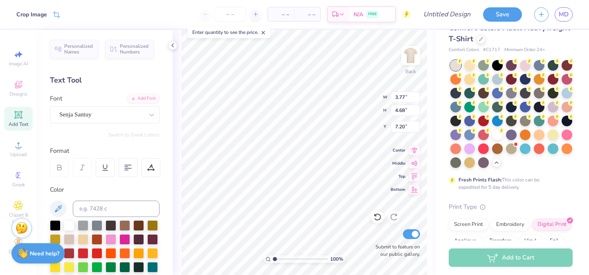
type input "5.35"
type input "2.16"
type input "3.00"
type input "3.77"
type input "4.68"
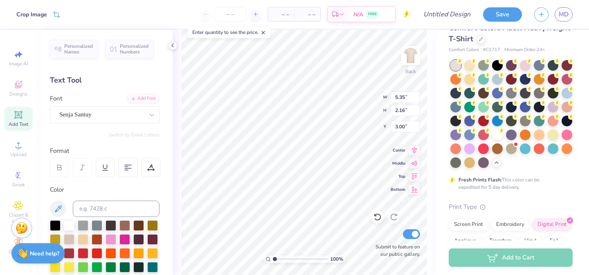
type input "7.20"
type input "2.69"
type input "3.34"
type input "2.41"
type input "5.35"
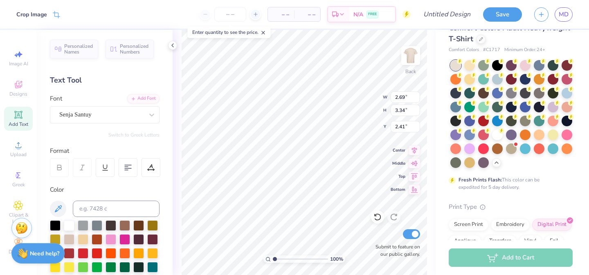
type input "2.16"
type input "3.59"
type input "2.69"
type input "3.34"
type input "3.00"
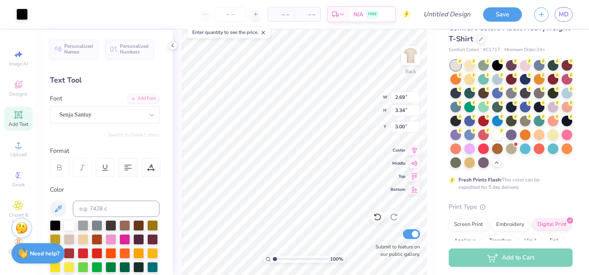
type input "5.35"
type input "2.16"
type input "3.59"
type input "3.75"
type input "2.68"
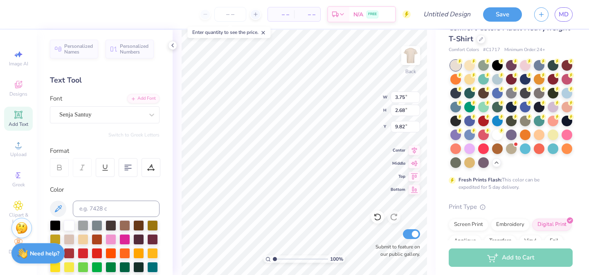
type input "3.33"
type input "4.07"
type input "2.91"
type input "5.35"
type input "2.16"
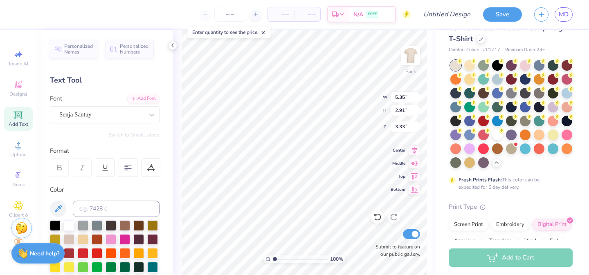
type input "3.59"
type input "4.07"
type input "2.91"
type input "3.33"
type input "4.54"
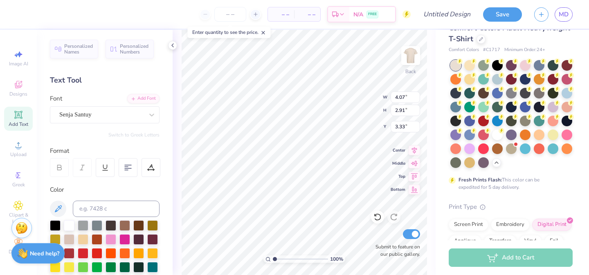
type input "3.23"
type input "5.35"
type input "2.16"
type input "3.59"
type input "4.54"
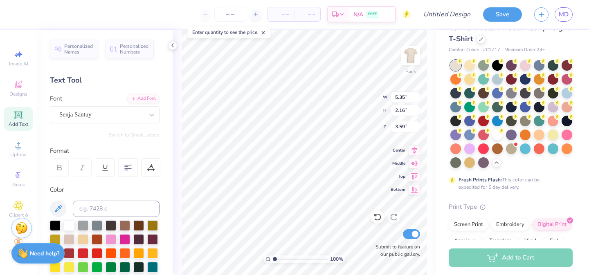
type input "3.23"
type input "3.00"
type textarea "Child Life"
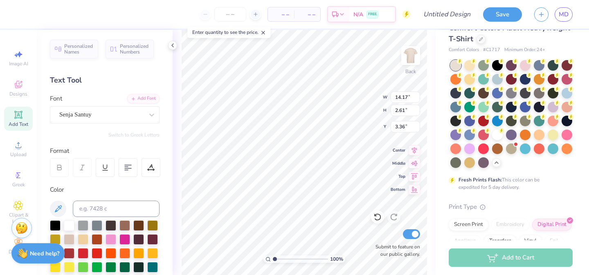
scroll to position [0, 0]
type input "3.73"
type textarea "Child Life"
type input "2.69"
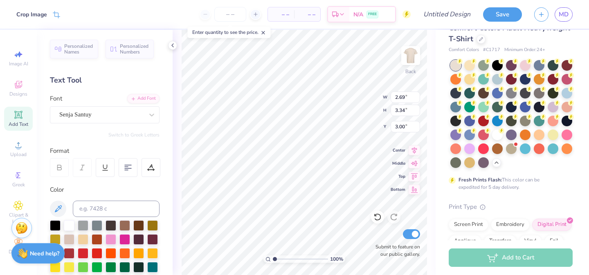
type input "3.34"
type input "3.00"
type input "11.80"
type input "2.61"
type input "3.73"
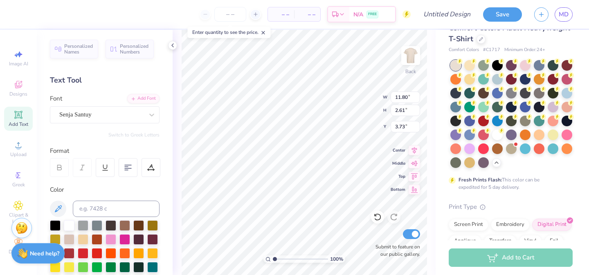
type input "2.69"
type input "3.34"
type input "3.00"
type textarea "Child Life"
type input "4.05"
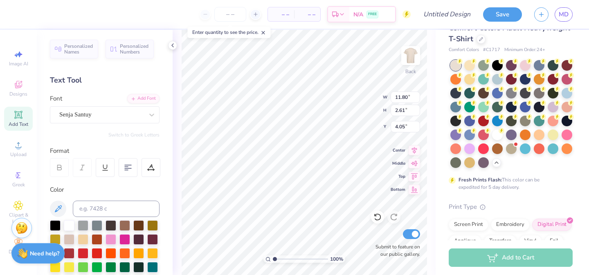
scroll to position [0, 1]
type textarea "Child Life"
type input "4.10"
type textarea "Child Life"
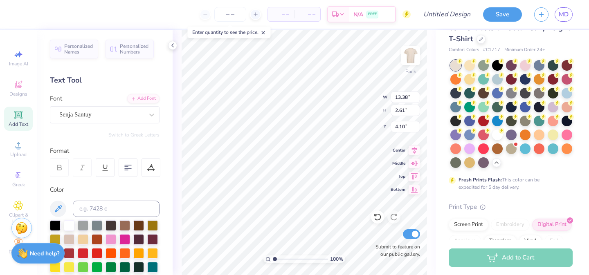
type textarea "Child Life"
type textarea "ChildLife"
click at [148, 169] on icon at bounding box center [148, 169] width 1 height 1
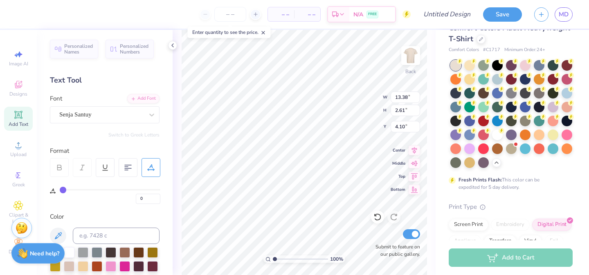
type input "3"
type input "8"
type input "13"
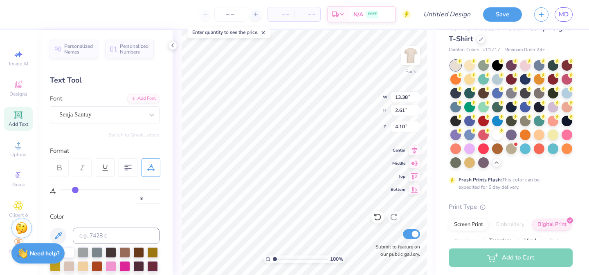
type input "13"
type input "20"
type input "25"
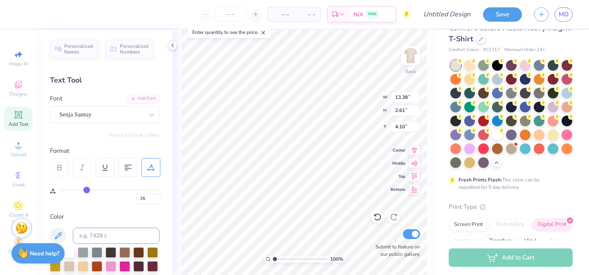
type input "34"
type input "37"
type input "40"
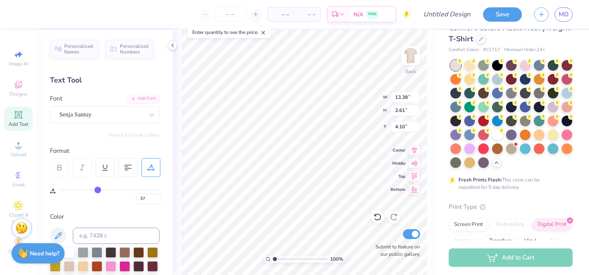
type input "40"
type input "42"
type input "43"
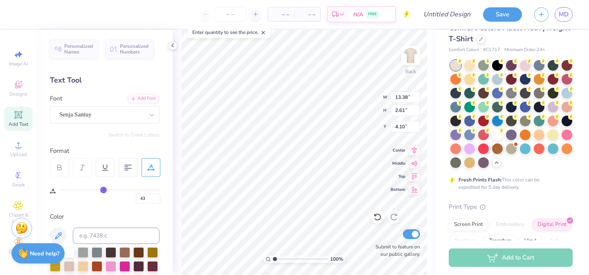
type input "45"
type input "47"
type input "50"
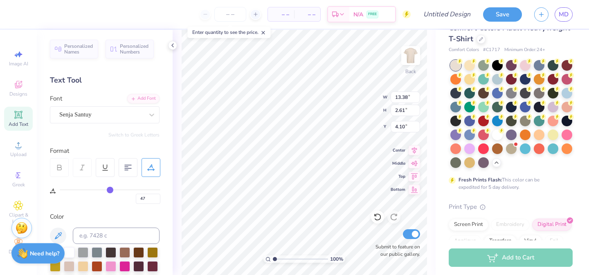
type input "50"
type input "52"
type input "54"
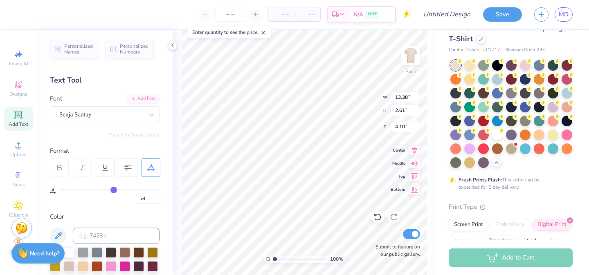
type input "57"
type input "59"
type input "61"
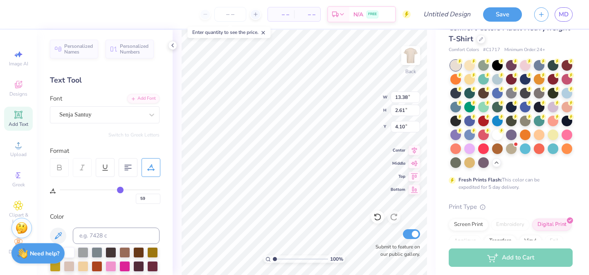
type input "61"
type input "62"
type input "63"
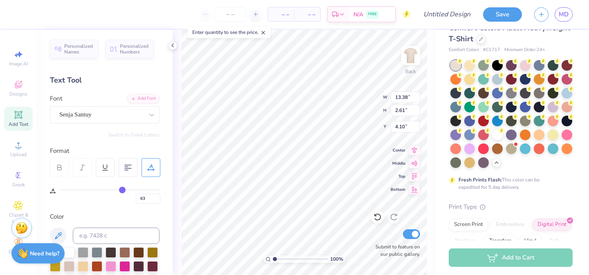
type input "64"
type input "65"
type input "66"
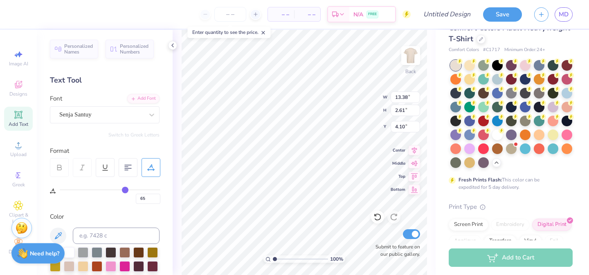
type input "66"
type input "68"
type input "70"
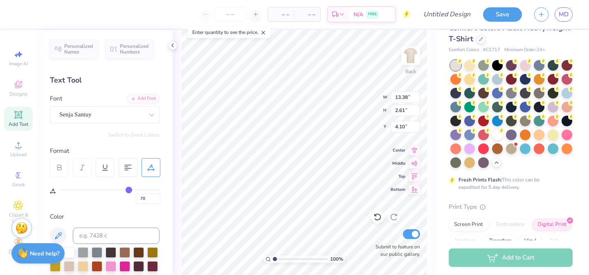
type input "72"
type input "75"
type input "78"
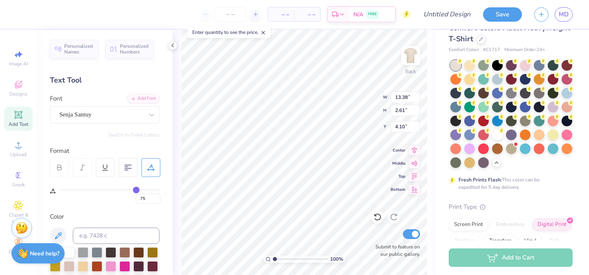
type input "78"
type input "80"
type input "82"
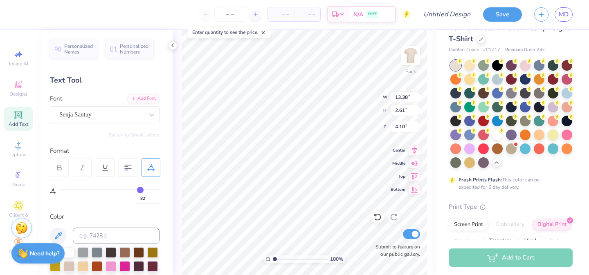
type input "83"
drag, startPoint x: 61, startPoint y: 187, endPoint x: 140, endPoint y: 195, distance: 79.7
click at [141, 195] on div "83" at bounding box center [110, 196] width 101 height 15
type input "80"
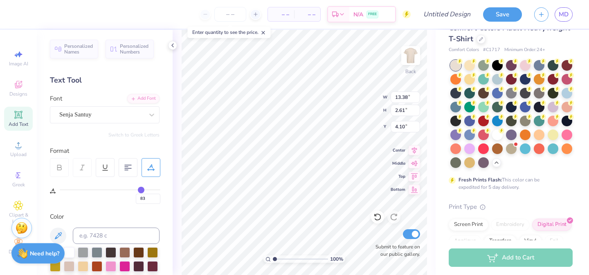
type input "80"
type input "79"
type input "77"
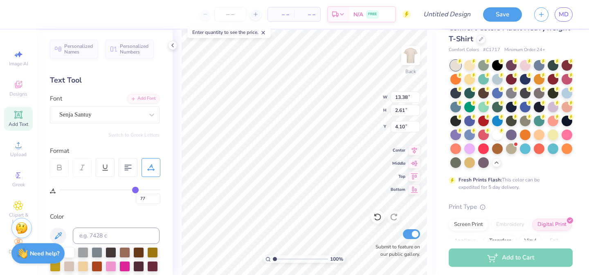
type input "72"
type input "66"
type input "59"
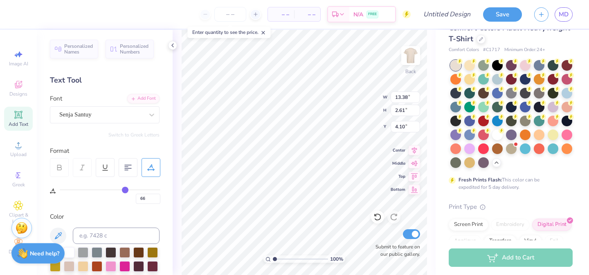
type input "59"
type input "53"
type input "47"
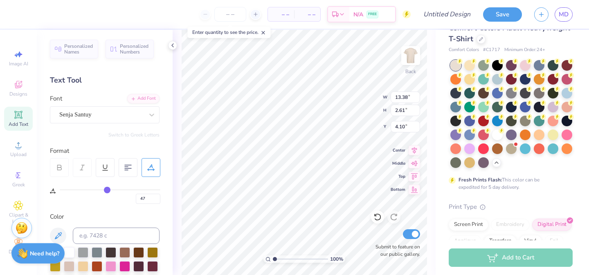
type input "41"
type input "38"
type input "34"
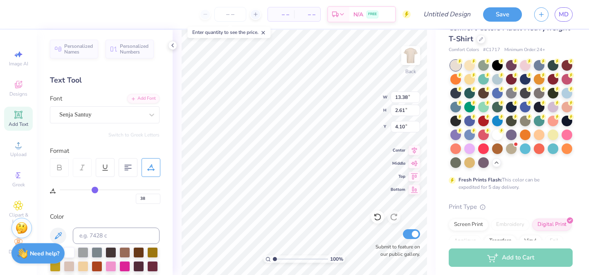
type input "34"
type input "32"
type input "29"
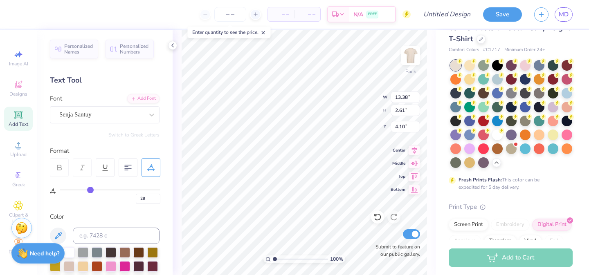
type input "28"
type input "26"
type input "25"
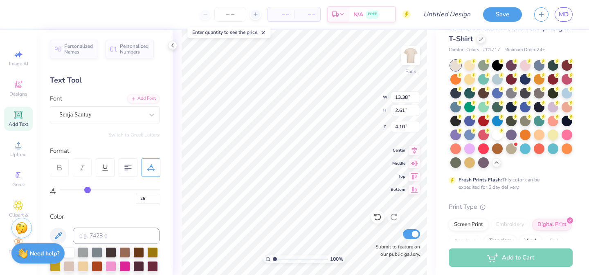
type input "25"
type input "23"
type input "22"
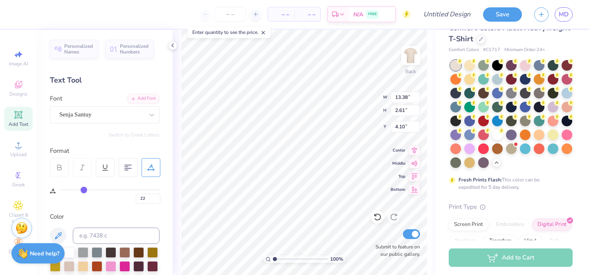
type input "21"
type input "20"
type input "19"
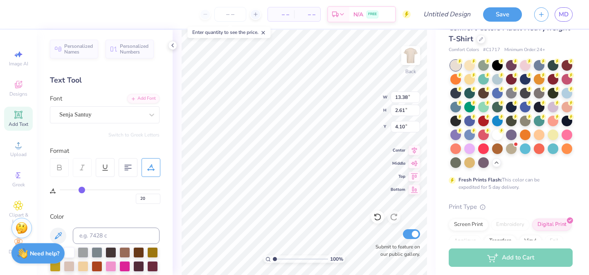
type input "19"
type input "18"
type input "17"
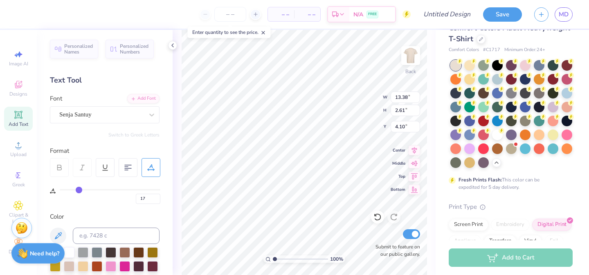
type input "16"
drag, startPoint x: 138, startPoint y: 189, endPoint x: 70, endPoint y: 193, distance: 67.6
click at [70, 191] on input "range" at bounding box center [110, 189] width 101 height 1
click at [145, 200] on input "8" at bounding box center [148, 199] width 25 height 10
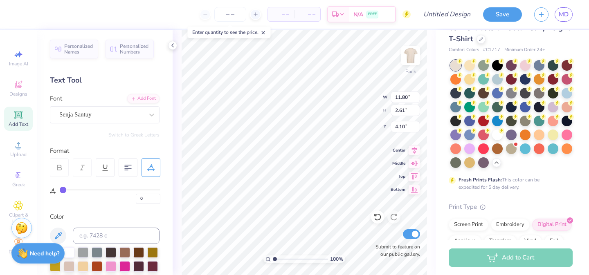
scroll to position [0, 0]
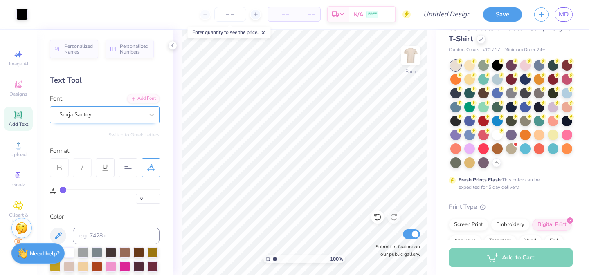
click at [117, 120] on div at bounding box center [101, 114] width 84 height 11
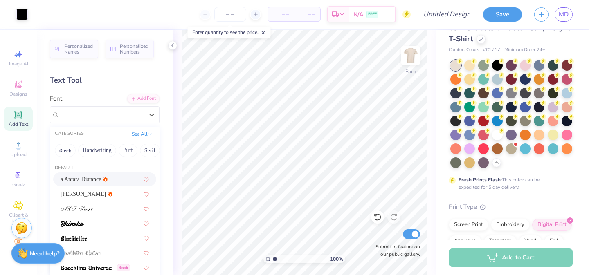
click at [110, 179] on div "a Antara Distance" at bounding box center [105, 179] width 88 height 9
click at [99, 109] on div at bounding box center [101, 114] width 84 height 11
click at [105, 209] on div at bounding box center [105, 208] width 88 height 9
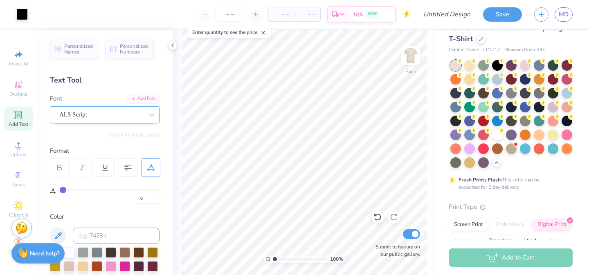
click at [121, 113] on div "ALS Script" at bounding box center [101, 114] width 86 height 13
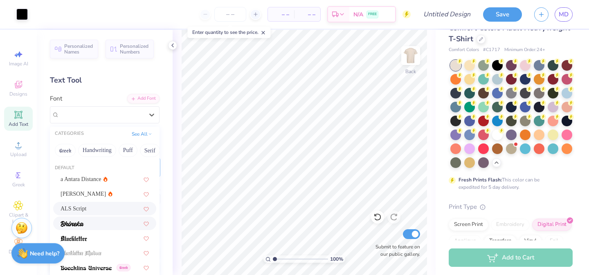
click at [97, 224] on div at bounding box center [105, 223] width 88 height 9
click at [101, 118] on div "Bhineka" at bounding box center [101, 114] width 86 height 13
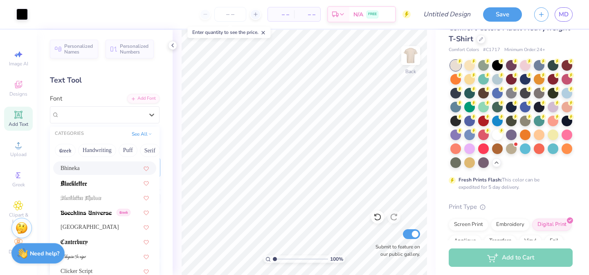
scroll to position [70, 0]
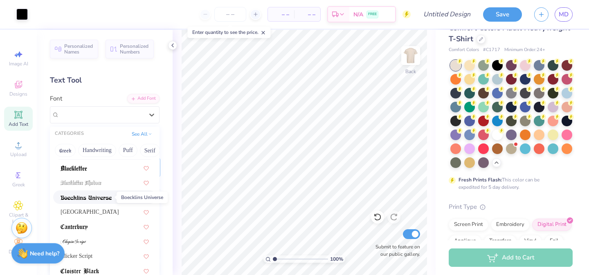
click at [107, 197] on img at bounding box center [86, 198] width 51 height 6
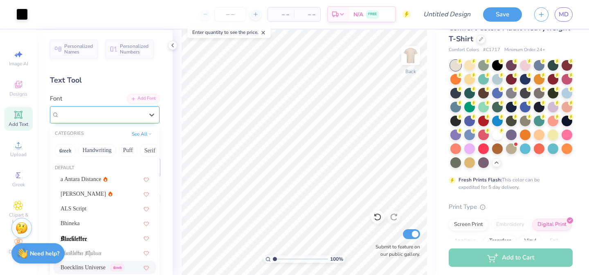
click at [112, 114] on div "Boecklins Universe Greek" at bounding box center [101, 114] width 86 height 13
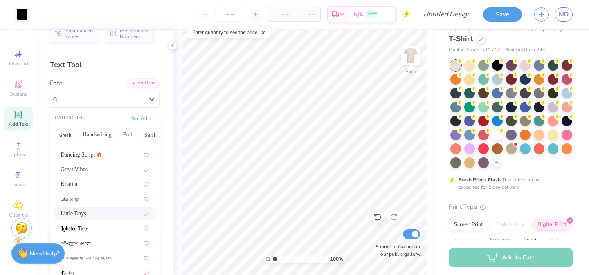
scroll to position [19, 0]
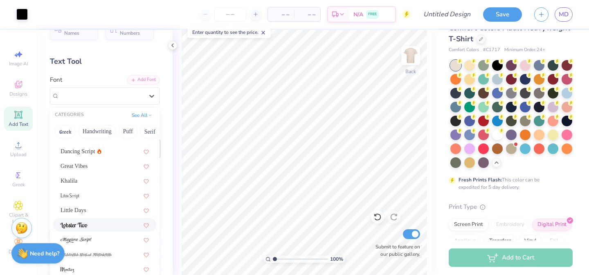
click at [106, 224] on div at bounding box center [105, 225] width 88 height 9
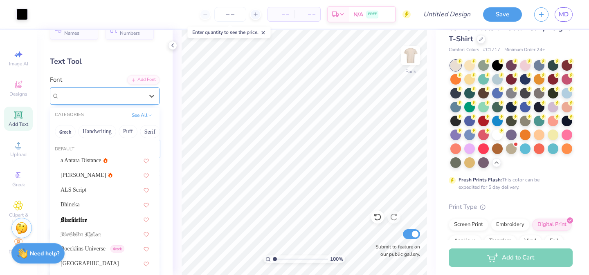
click at [94, 90] on div "Lobster Two" at bounding box center [101, 96] width 86 height 13
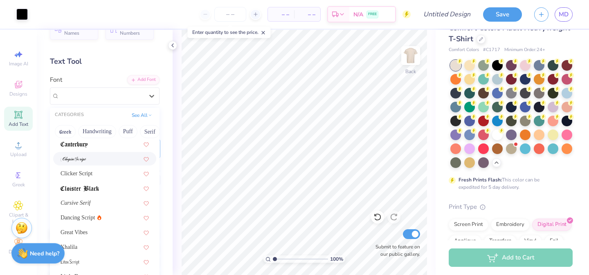
scroll to position [141, 0]
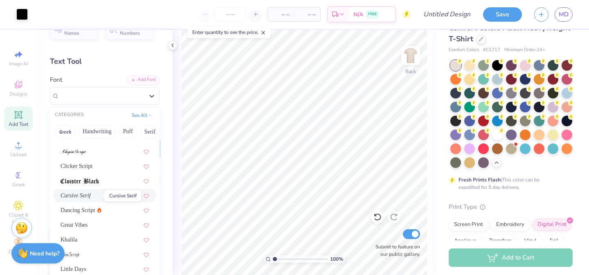
click at [91, 198] on span "Cursive Serif" at bounding box center [76, 195] width 30 height 9
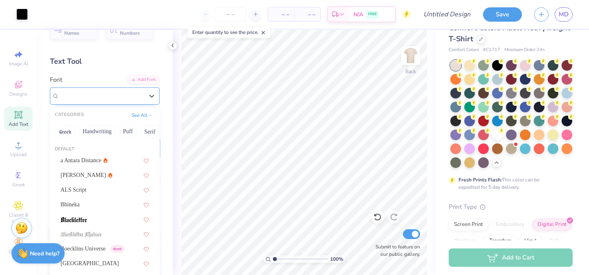
click at [101, 92] on div "Cursive Serif" at bounding box center [101, 96] width 86 height 13
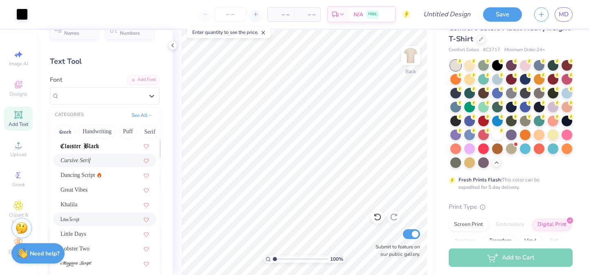
scroll to position [179, 0]
click at [108, 231] on div "Little Days" at bounding box center [105, 232] width 88 height 9
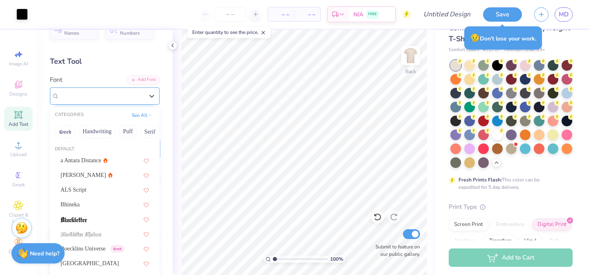
click at [102, 97] on div "Little Days" at bounding box center [101, 96] width 86 height 13
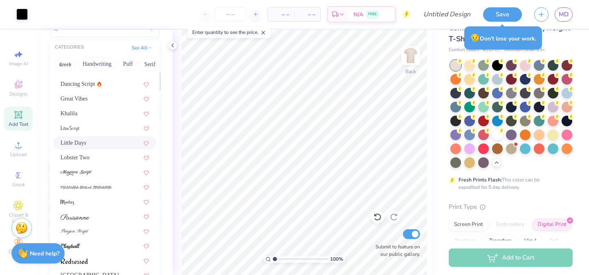
scroll to position [97, 0]
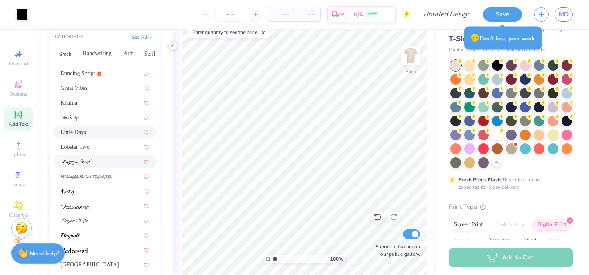
click at [115, 168] on div at bounding box center [104, 161] width 103 height 13
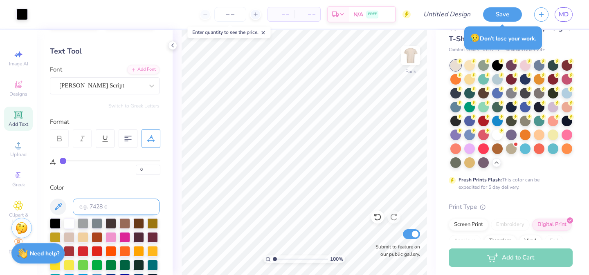
scroll to position [0, 0]
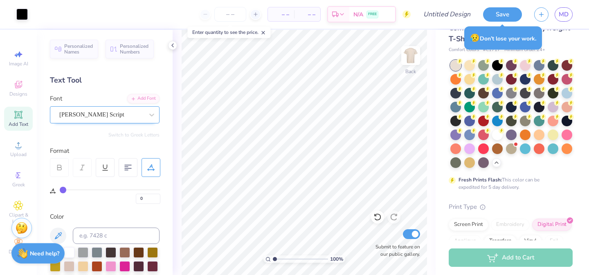
click at [101, 115] on div "[PERSON_NAME] Script" at bounding box center [101, 114] width 86 height 13
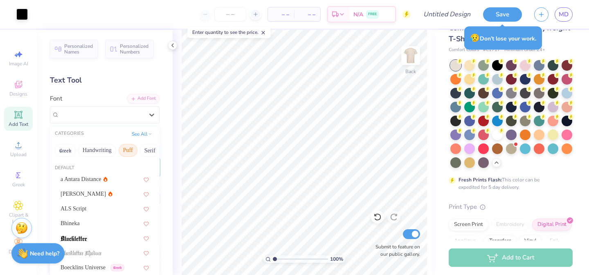
click at [128, 150] on button "Puff" at bounding box center [128, 150] width 19 height 13
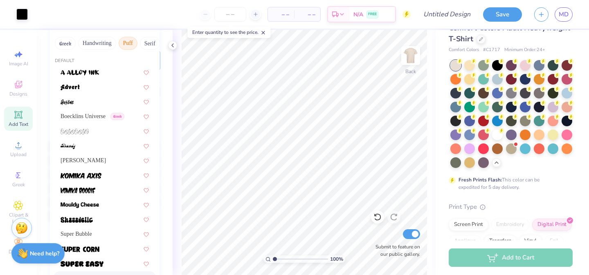
scroll to position [106, 0]
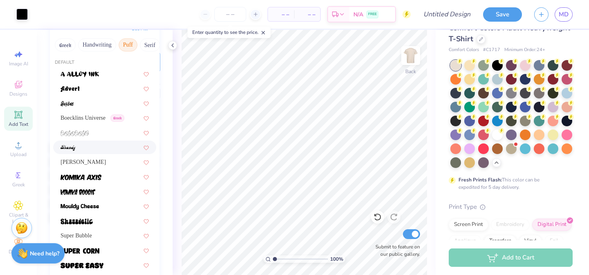
click at [88, 151] on div at bounding box center [105, 147] width 88 height 9
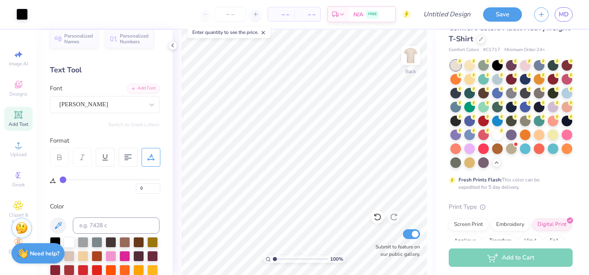
scroll to position [0, 0]
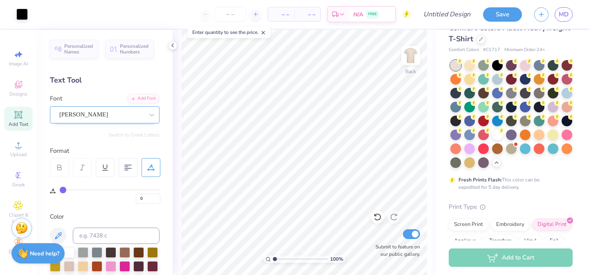
click at [99, 118] on div "[PERSON_NAME]" at bounding box center [101, 114] width 86 height 13
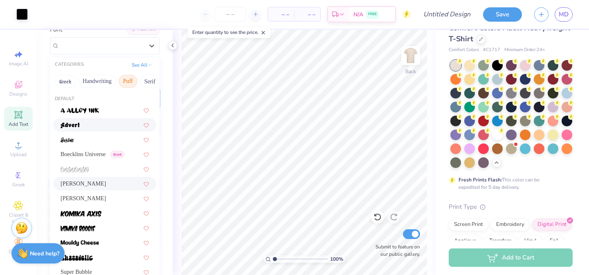
scroll to position [70, 0]
click at [107, 200] on div "[PERSON_NAME]" at bounding box center [105, 198] width 88 height 9
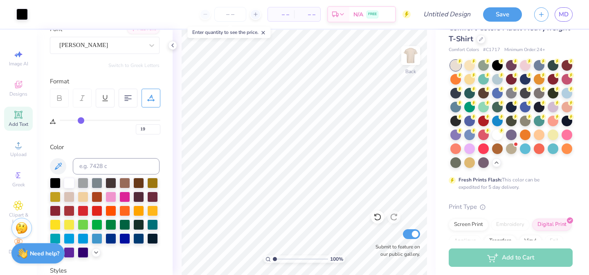
drag, startPoint x: 65, startPoint y: 121, endPoint x: 81, endPoint y: 122, distance: 16.0
click at [81, 121] on input "range" at bounding box center [110, 120] width 101 height 1
drag, startPoint x: 81, startPoint y: 122, endPoint x: 25, endPoint y: 127, distance: 55.8
click at [60, 121] on input "range" at bounding box center [110, 120] width 101 height 1
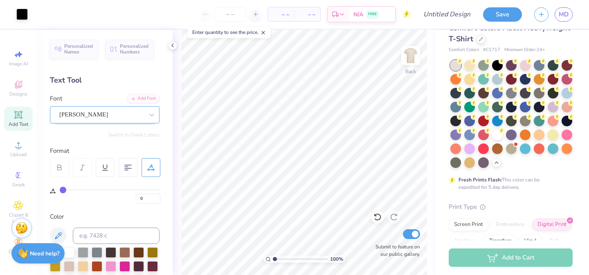
click at [98, 112] on div "[PERSON_NAME]" at bounding box center [101, 114] width 86 height 13
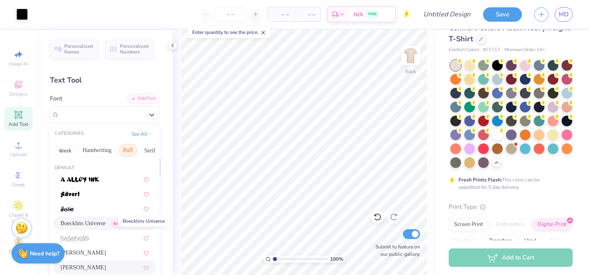
click at [92, 224] on span "Boecklins Universe" at bounding box center [83, 223] width 45 height 9
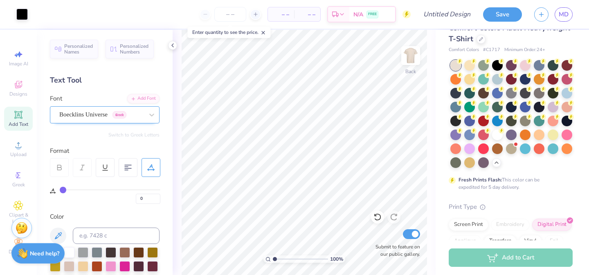
click at [99, 109] on div at bounding box center [101, 114] width 84 height 11
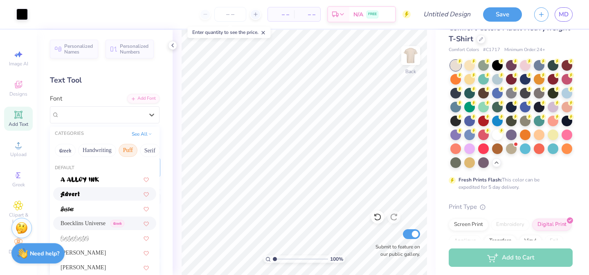
click at [106, 197] on div at bounding box center [105, 194] width 88 height 9
click at [114, 108] on div "Advert" at bounding box center [105, 114] width 110 height 17
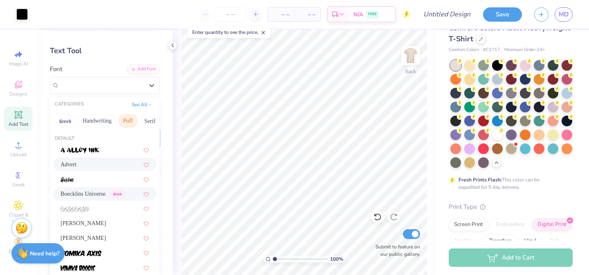
scroll to position [36, 0]
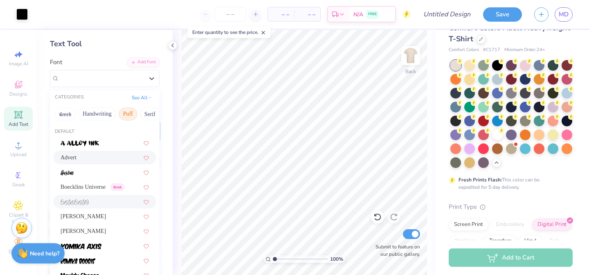
click at [99, 207] on div at bounding box center [104, 201] width 103 height 13
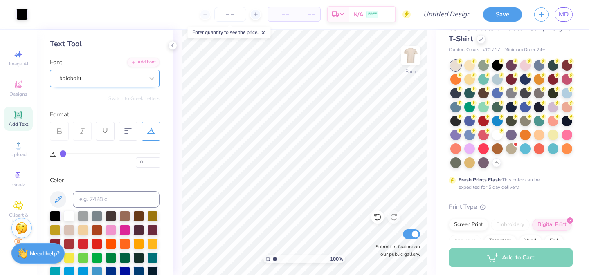
click at [110, 81] on div "bolobolu" at bounding box center [101, 78] width 86 height 13
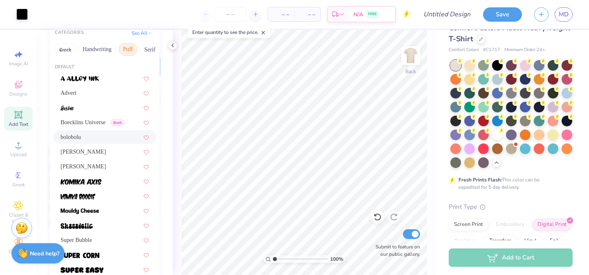
scroll to position [103, 0]
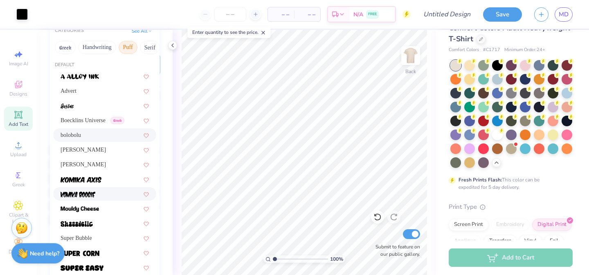
click at [114, 190] on div at bounding box center [105, 194] width 88 height 9
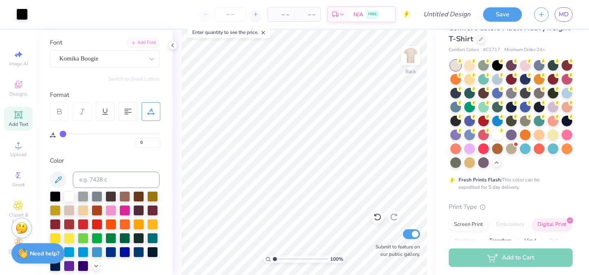
scroll to position [43, 0]
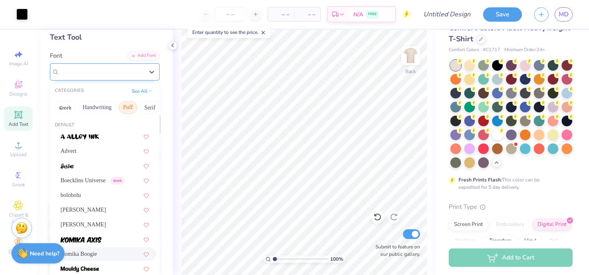
click at [106, 76] on div "Komika Boogie" at bounding box center [101, 71] width 86 height 13
click at [98, 110] on button "Handwriting" at bounding box center [97, 107] width 38 height 13
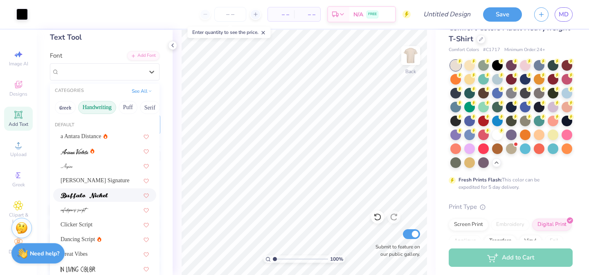
click at [119, 195] on div at bounding box center [105, 195] width 88 height 9
click at [102, 73] on div "Buffalo Nickel" at bounding box center [101, 71] width 86 height 13
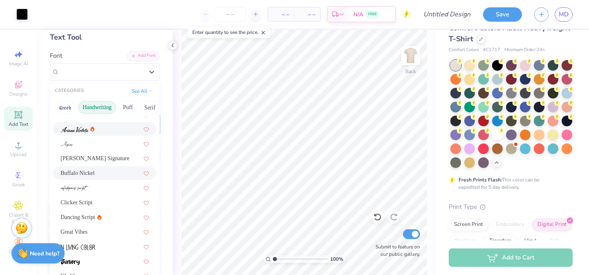
scroll to position [23, 0]
click at [112, 154] on span "[PERSON_NAME] Signature" at bounding box center [95, 157] width 69 height 9
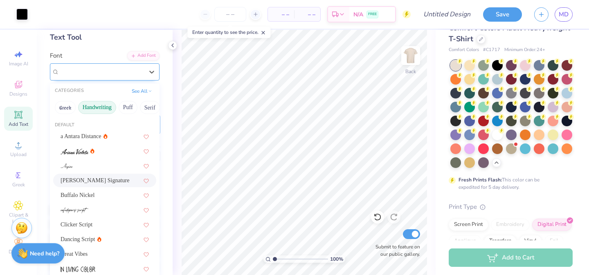
click at [103, 72] on div "[PERSON_NAME] Signature" at bounding box center [101, 71] width 86 height 13
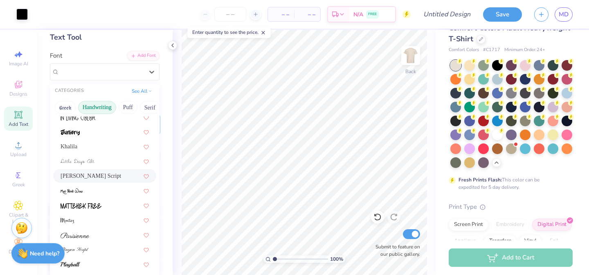
scroll to position [155, 0]
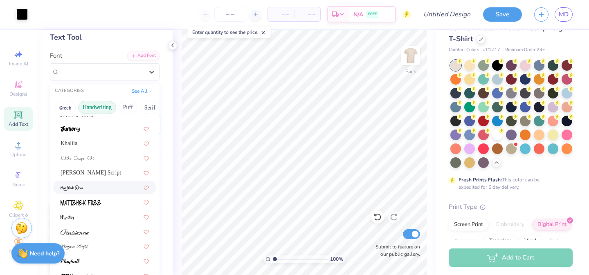
click at [101, 191] on div at bounding box center [105, 187] width 88 height 9
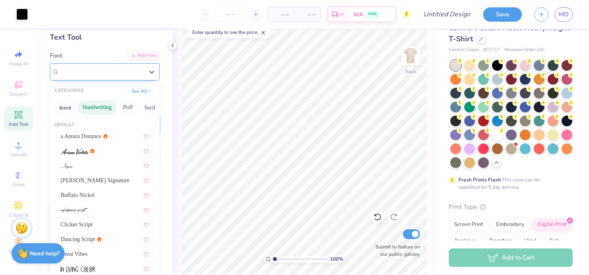
click at [92, 67] on div "Mas Pendi Wow" at bounding box center [101, 71] width 86 height 13
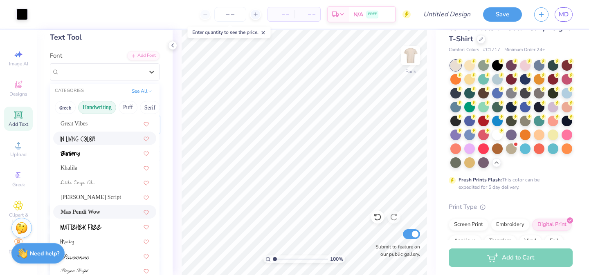
scroll to position [131, 0]
click at [106, 223] on div at bounding box center [105, 226] width 88 height 9
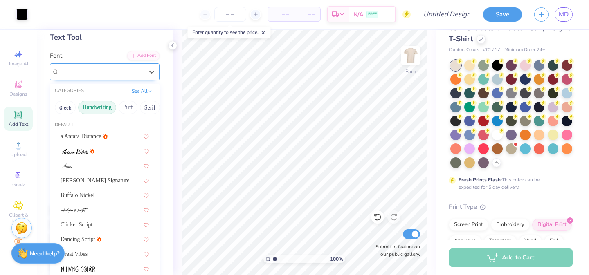
click at [97, 79] on div "MATTEHEK FREE" at bounding box center [105, 71] width 110 height 17
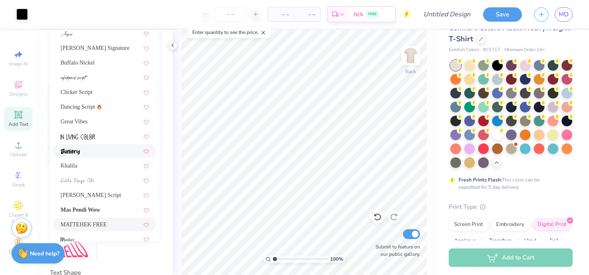
scroll to position [0, 0]
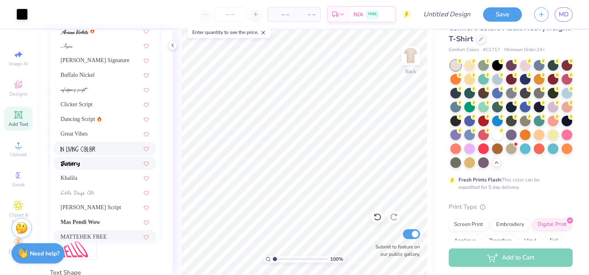
click at [88, 154] on div at bounding box center [104, 148] width 103 height 13
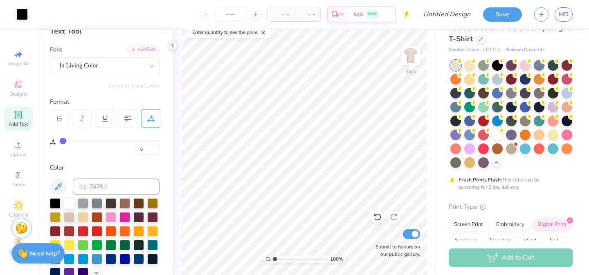
scroll to position [45, 0]
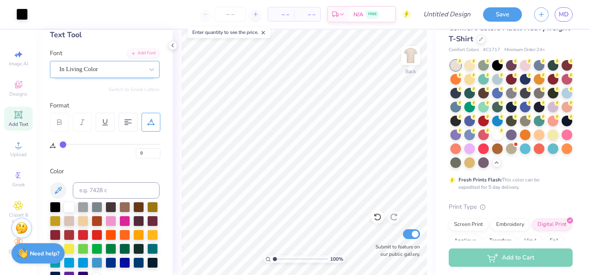
click at [91, 70] on div "In Living Color" at bounding box center [101, 69] width 86 height 13
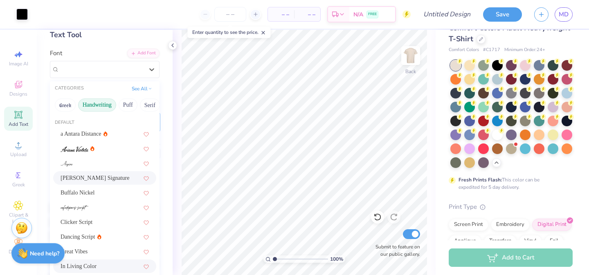
scroll to position [37, 0]
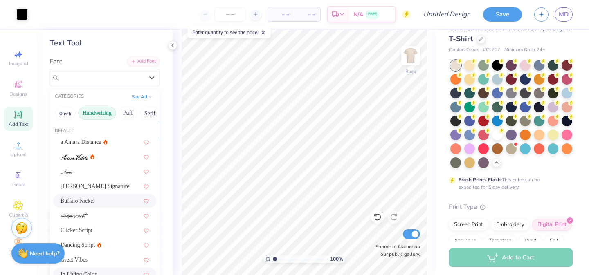
click at [98, 201] on div "Buffalo Nickel" at bounding box center [105, 201] width 88 height 9
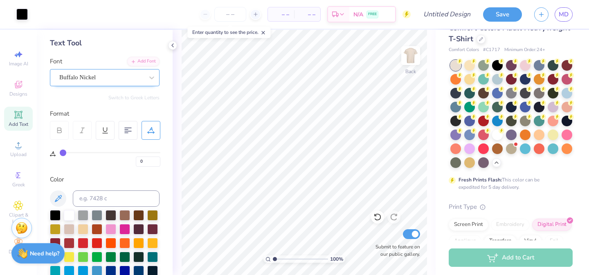
click at [92, 83] on div "Buffalo Nickel" at bounding box center [105, 77] width 110 height 17
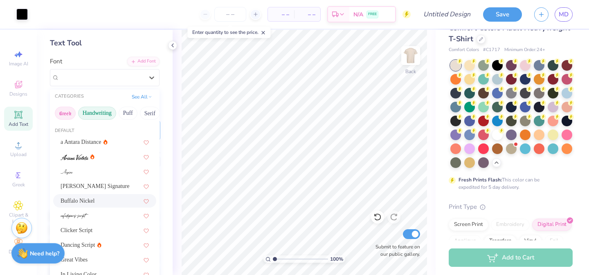
click at [73, 113] on button "Greek" at bounding box center [65, 113] width 21 height 13
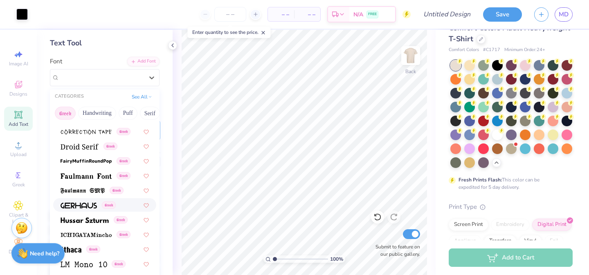
scroll to position [246, 0]
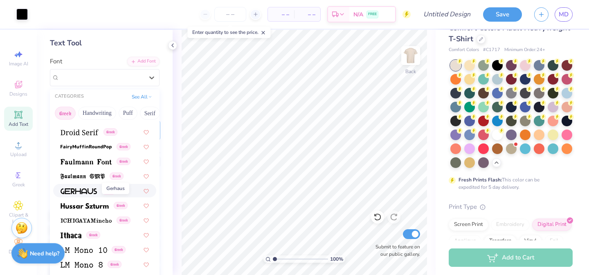
click at [91, 193] on img at bounding box center [79, 192] width 36 height 6
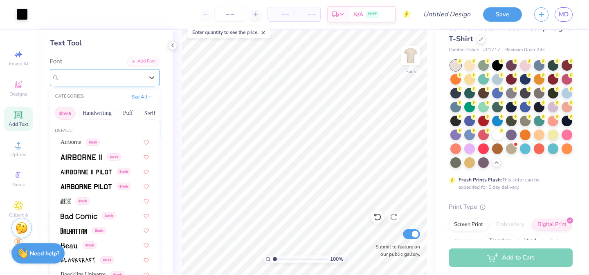
click at [94, 70] on div "Gerhaus Greek" at bounding box center [105, 77] width 110 height 17
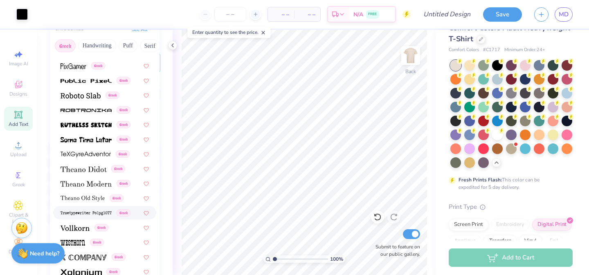
scroll to position [159, 0]
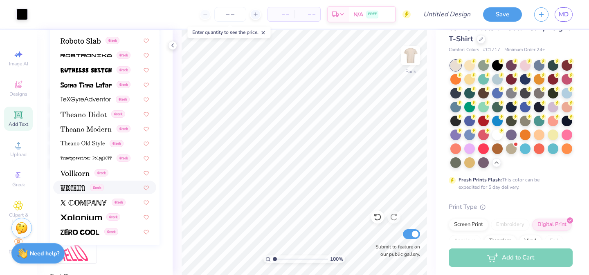
click at [83, 191] on span at bounding box center [73, 187] width 25 height 9
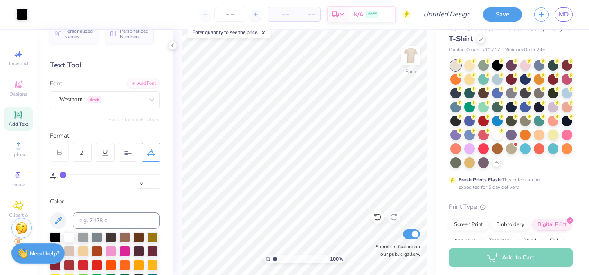
scroll to position [0, 0]
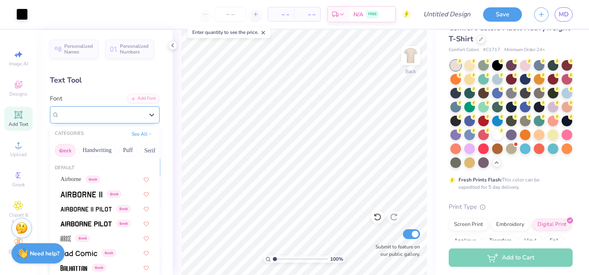
click at [104, 109] on div at bounding box center [101, 114] width 84 height 11
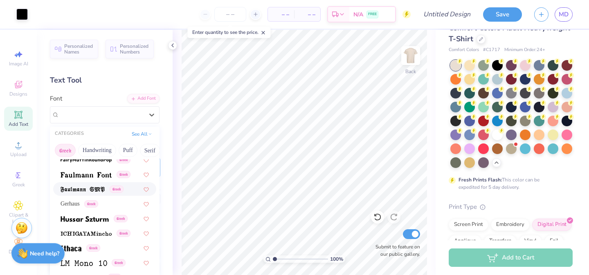
scroll to position [274, 0]
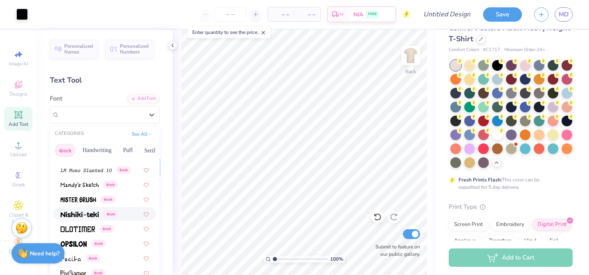
scroll to position [466, 0]
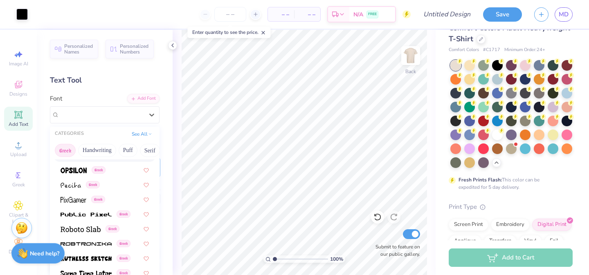
click at [69, 148] on button "Greek" at bounding box center [65, 150] width 21 height 13
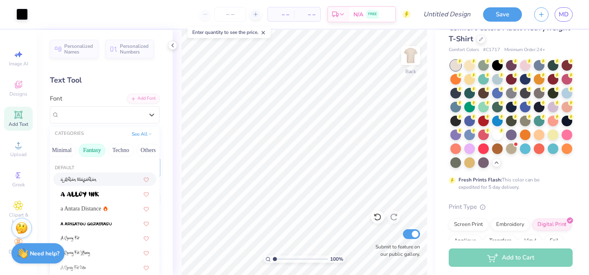
scroll to position [0, 238]
click at [141, 150] on button "Others" at bounding box center [148, 150] width 24 height 13
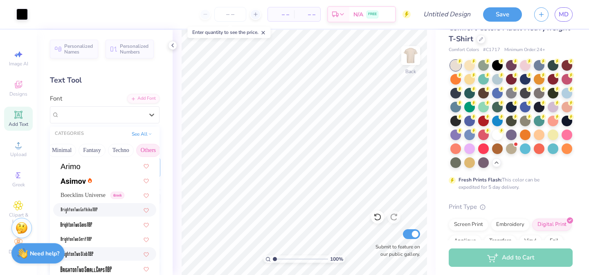
scroll to position [11, 0]
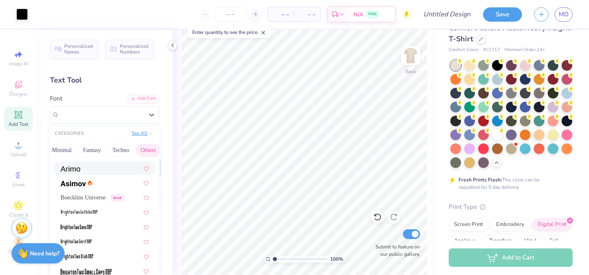
click at [143, 133] on button "See All" at bounding box center [141, 133] width 25 height 8
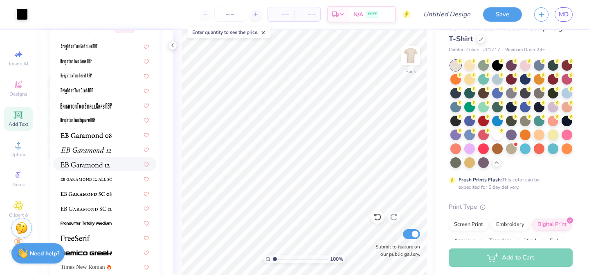
scroll to position [172, 0]
